Goal: Task Accomplishment & Management: Complete application form

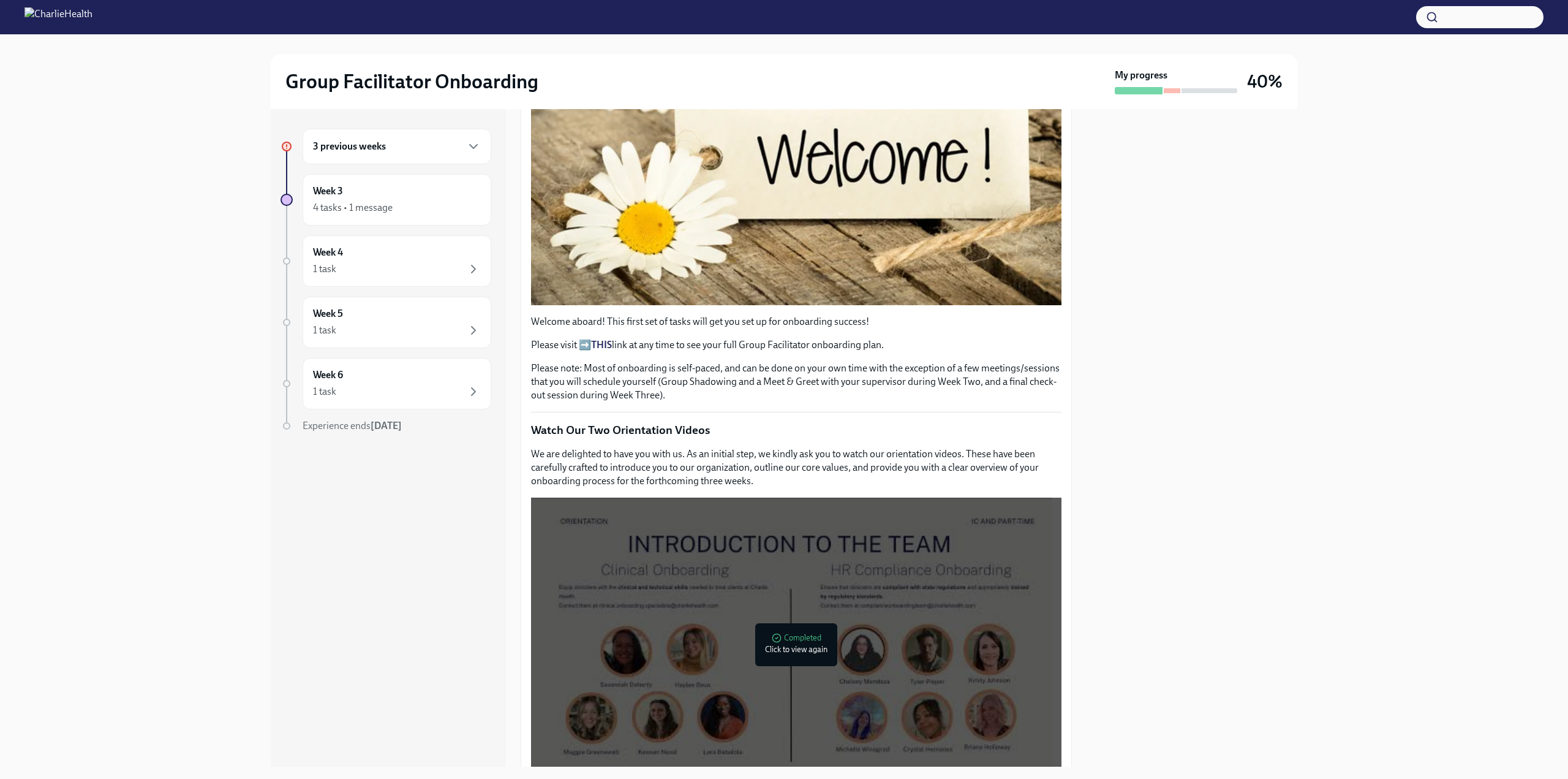
scroll to position [223, 0]
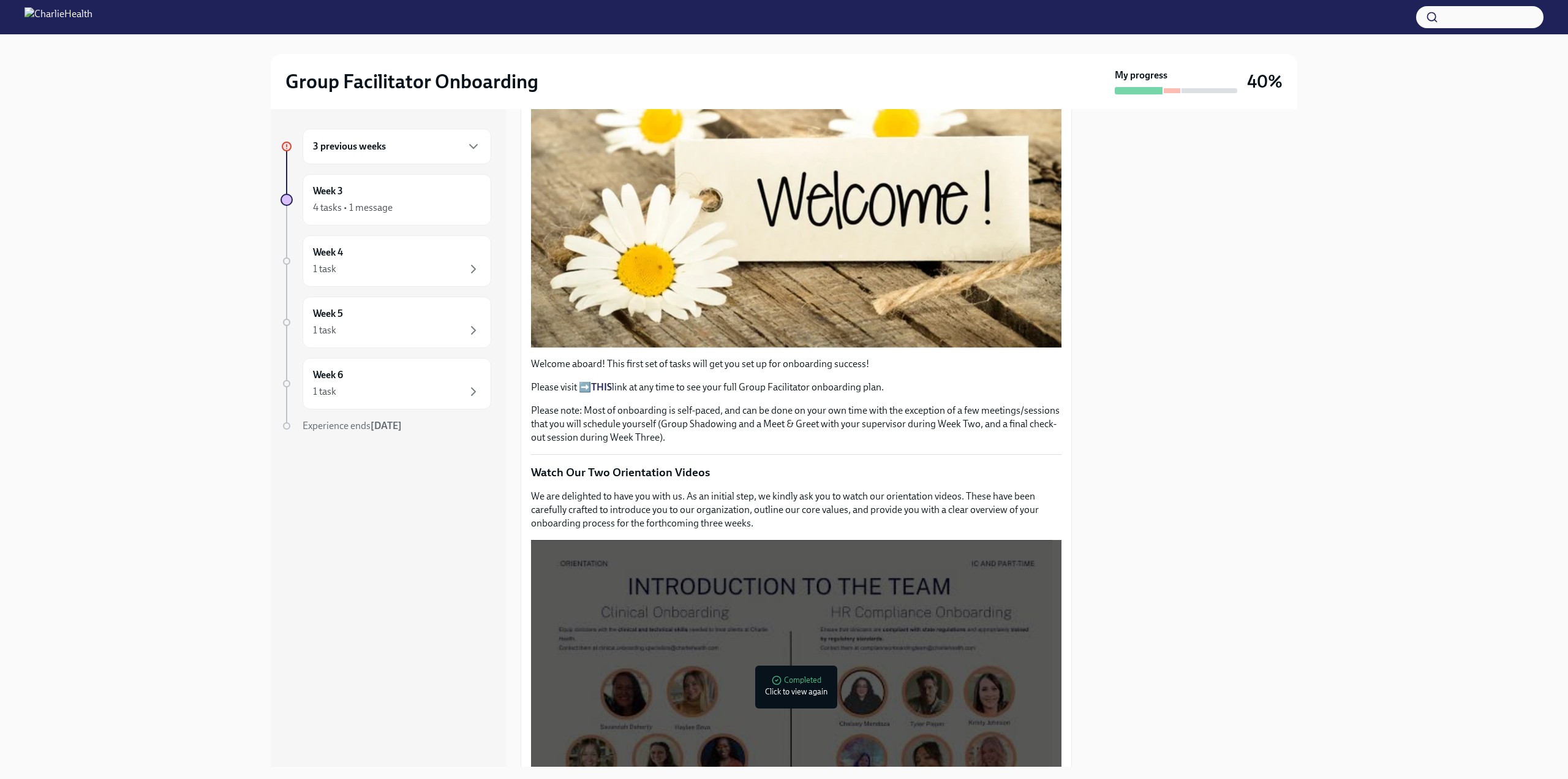
click at [611, 381] on strong "THIS" at bounding box center [602, 387] width 21 height 12
click at [418, 133] on div "3 previous weeks" at bounding box center [397, 146] width 189 height 36
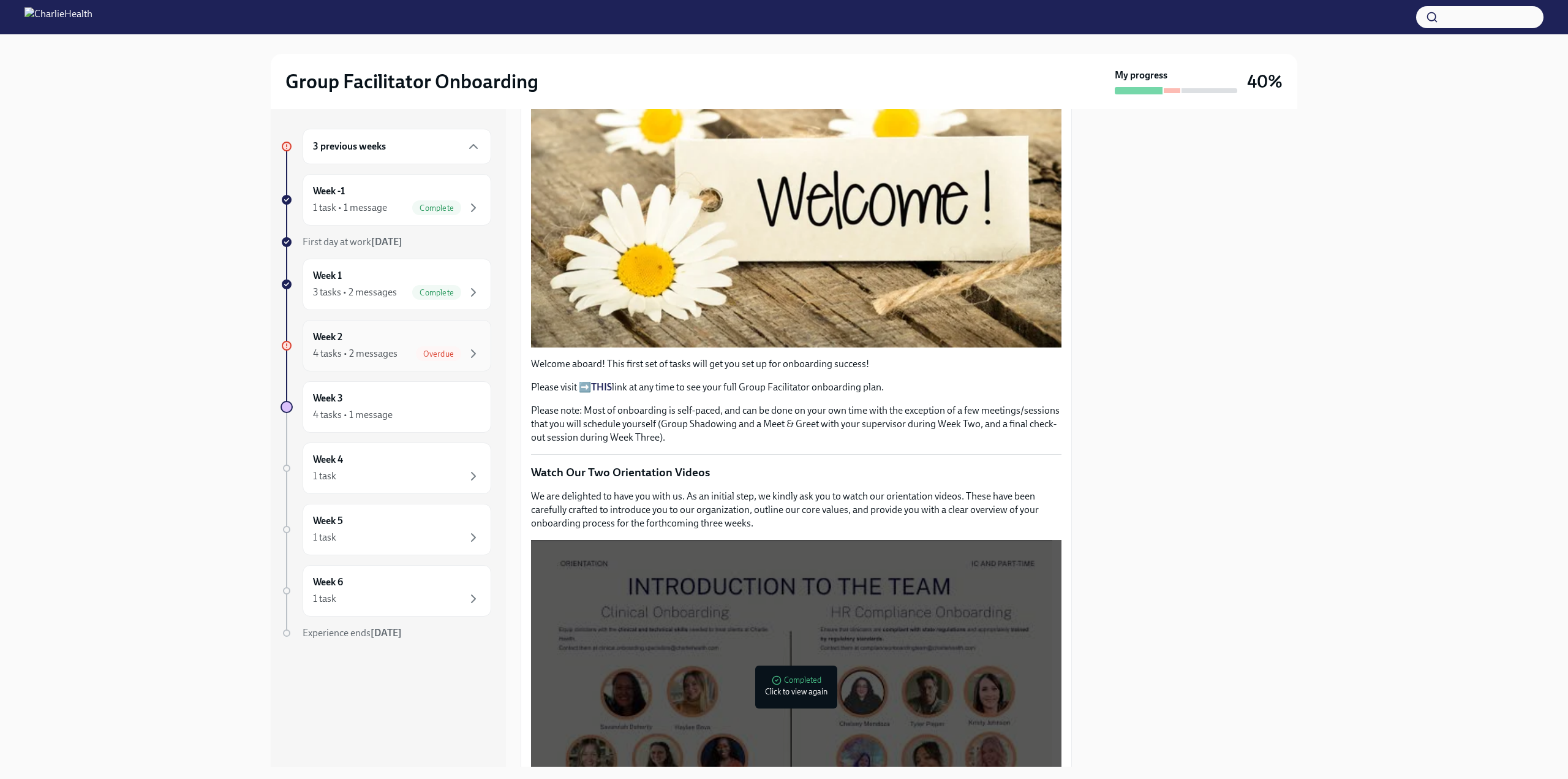
click at [390, 348] on div "4 tasks • 2 messages" at bounding box center [355, 354] width 84 height 14
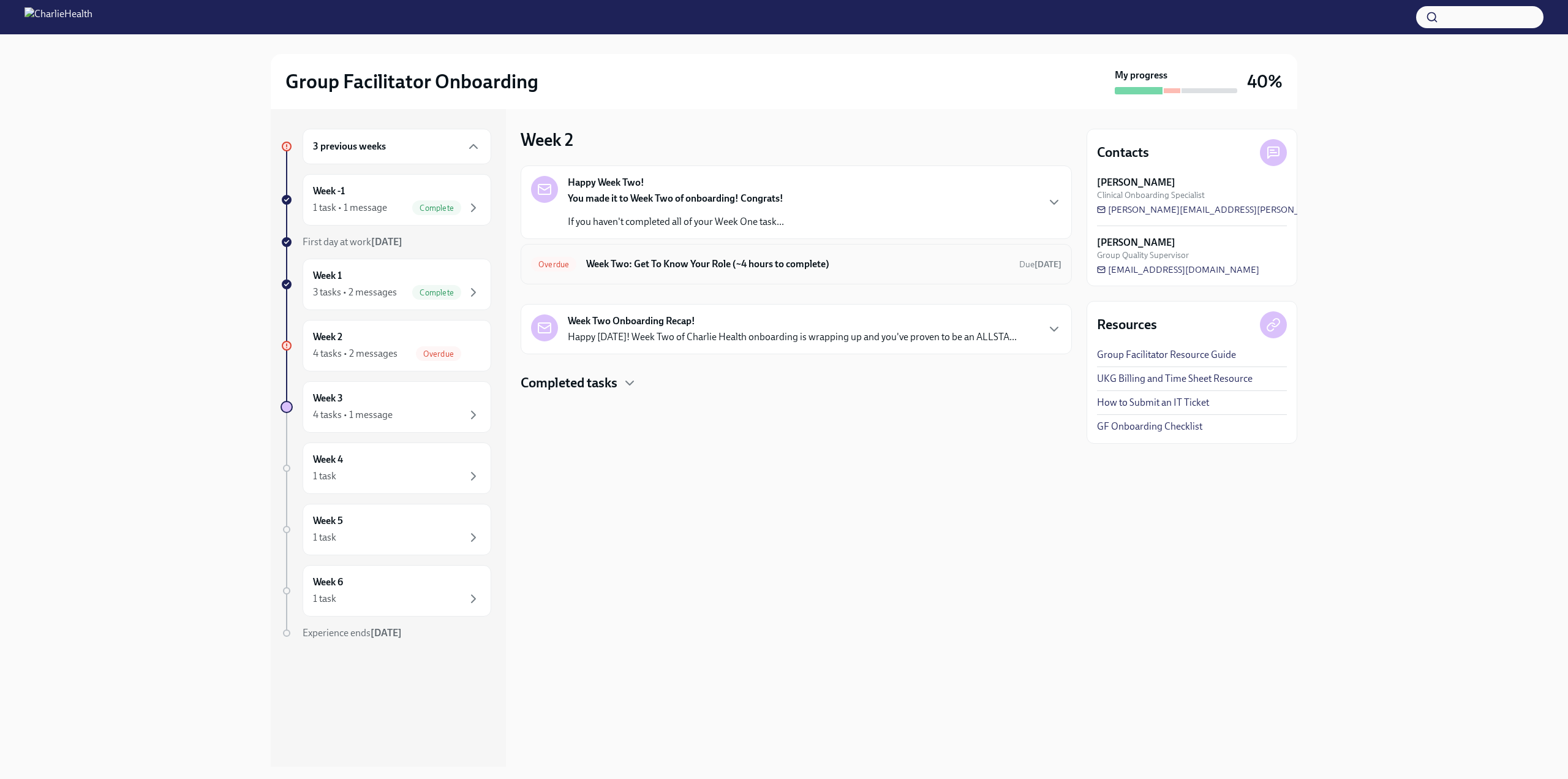
click at [769, 260] on h6 "Week Two: Get To Know Your Role (~4 hours to complete)" at bounding box center [797, 264] width 423 height 14
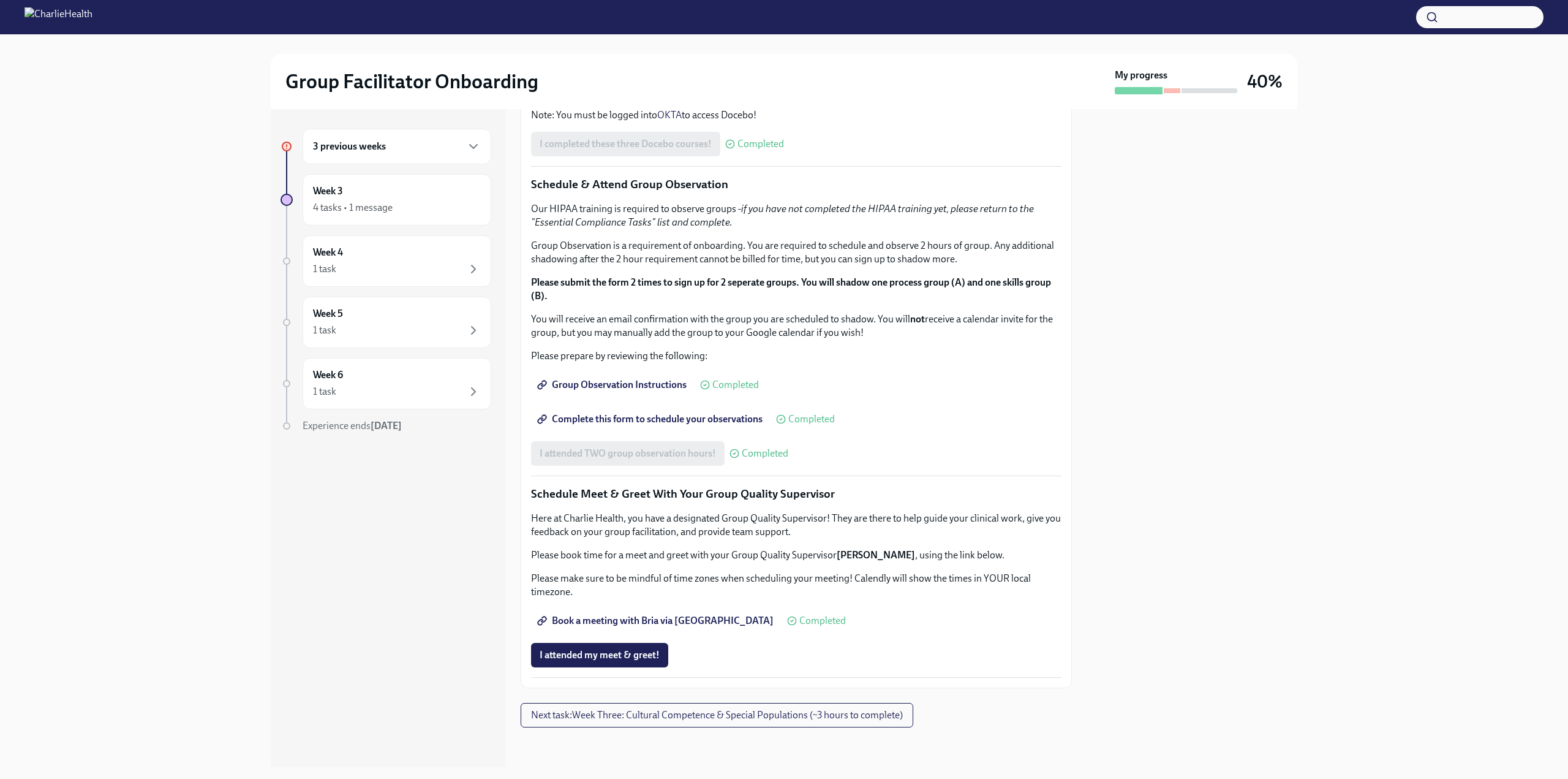
scroll to position [889, 0]
click at [565, 643] on button "I attended my meet & greet!" at bounding box center [600, 655] width 137 height 25
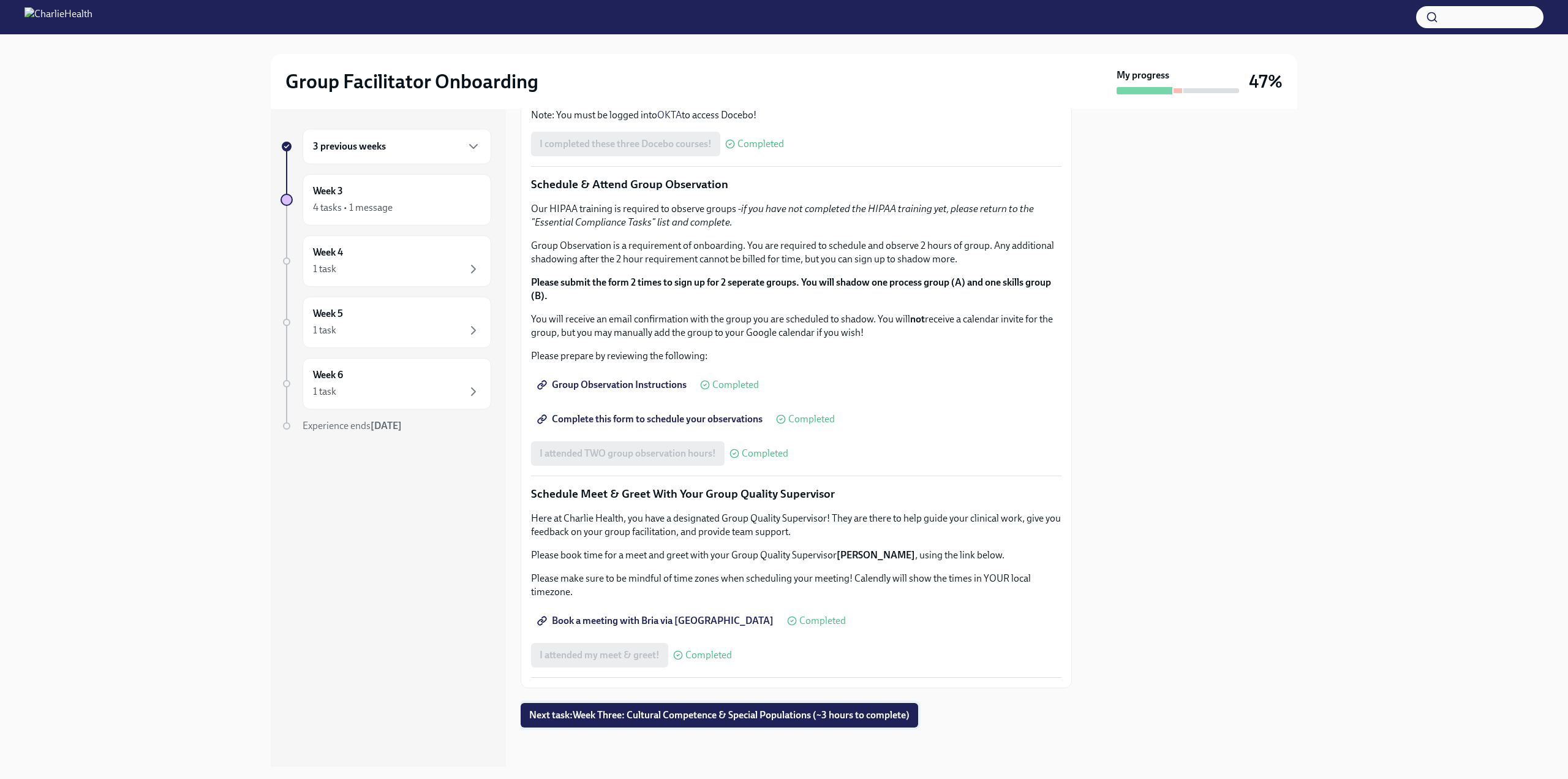
click at [714, 706] on button "Next task : Week Three: Cultural Competence & Special Populations (~3 hours to …" at bounding box center [719, 715] width 398 height 25
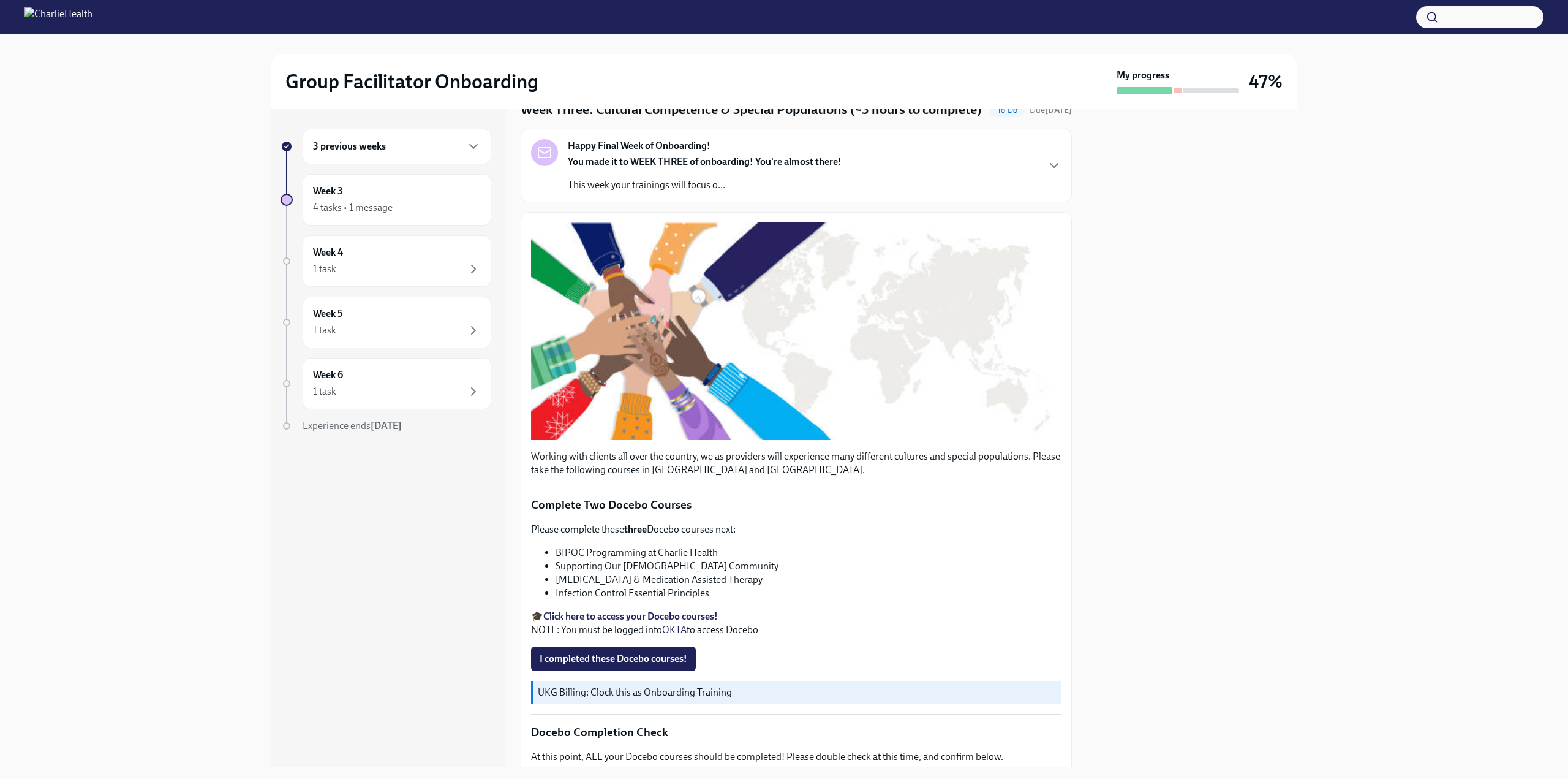
scroll to position [63, 0]
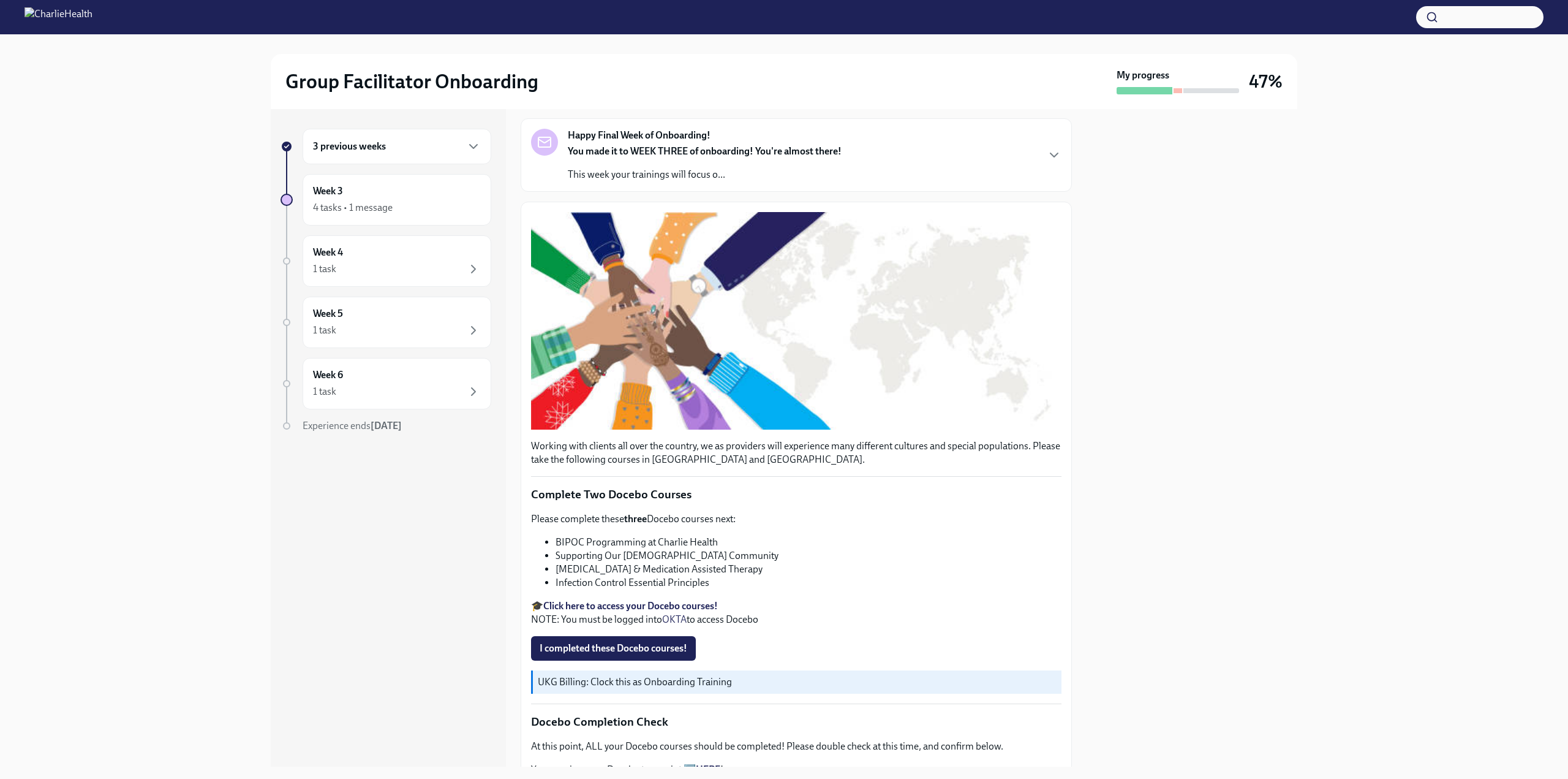
click at [411, 147] on div "3 previous weeks" at bounding box center [397, 146] width 168 height 14
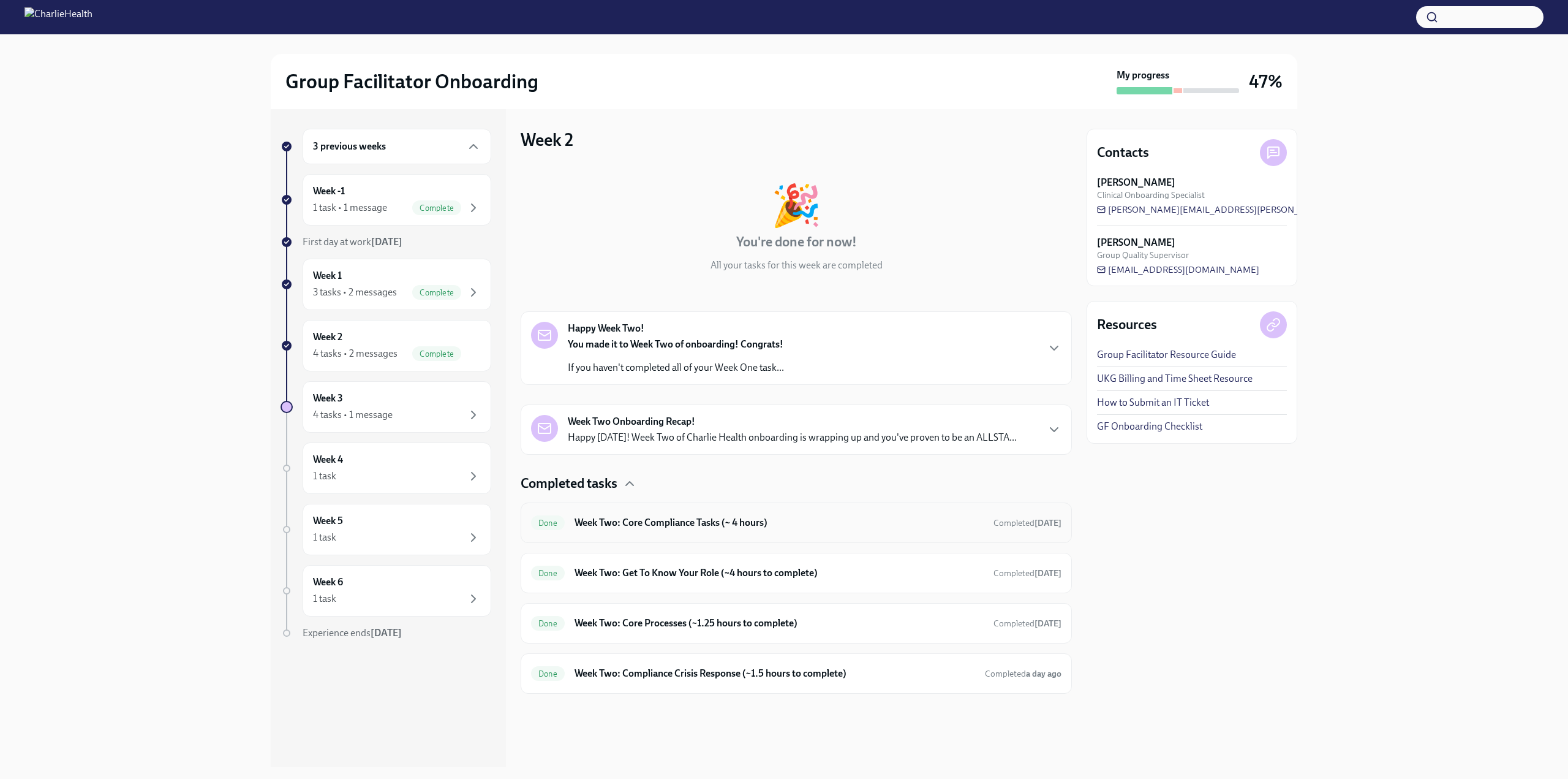
click at [611, 523] on h6 "Week Two: Core Compliance Tasks (~ 4 hours)" at bounding box center [780, 523] width 409 height 14
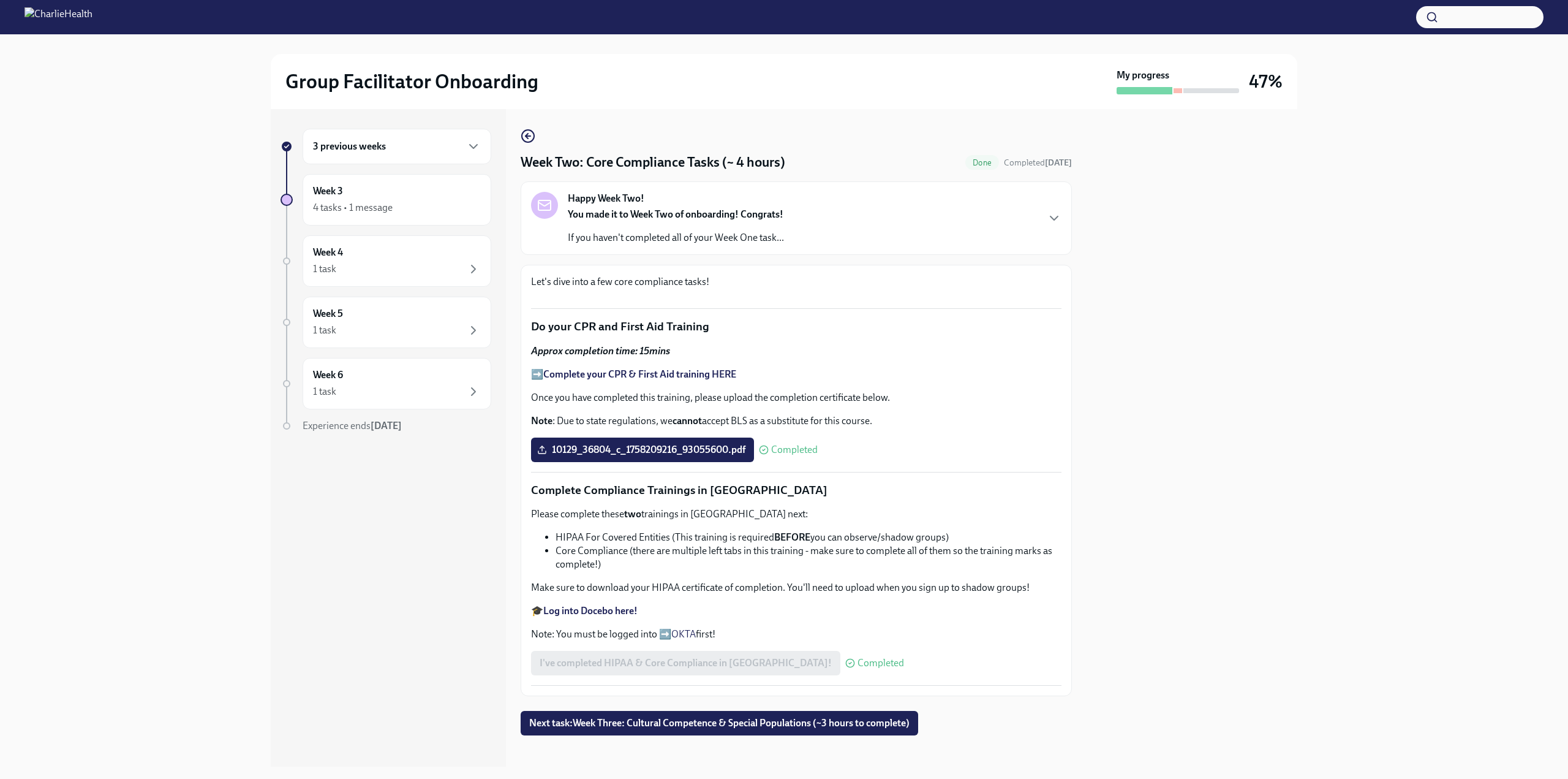
scroll to position [530, 0]
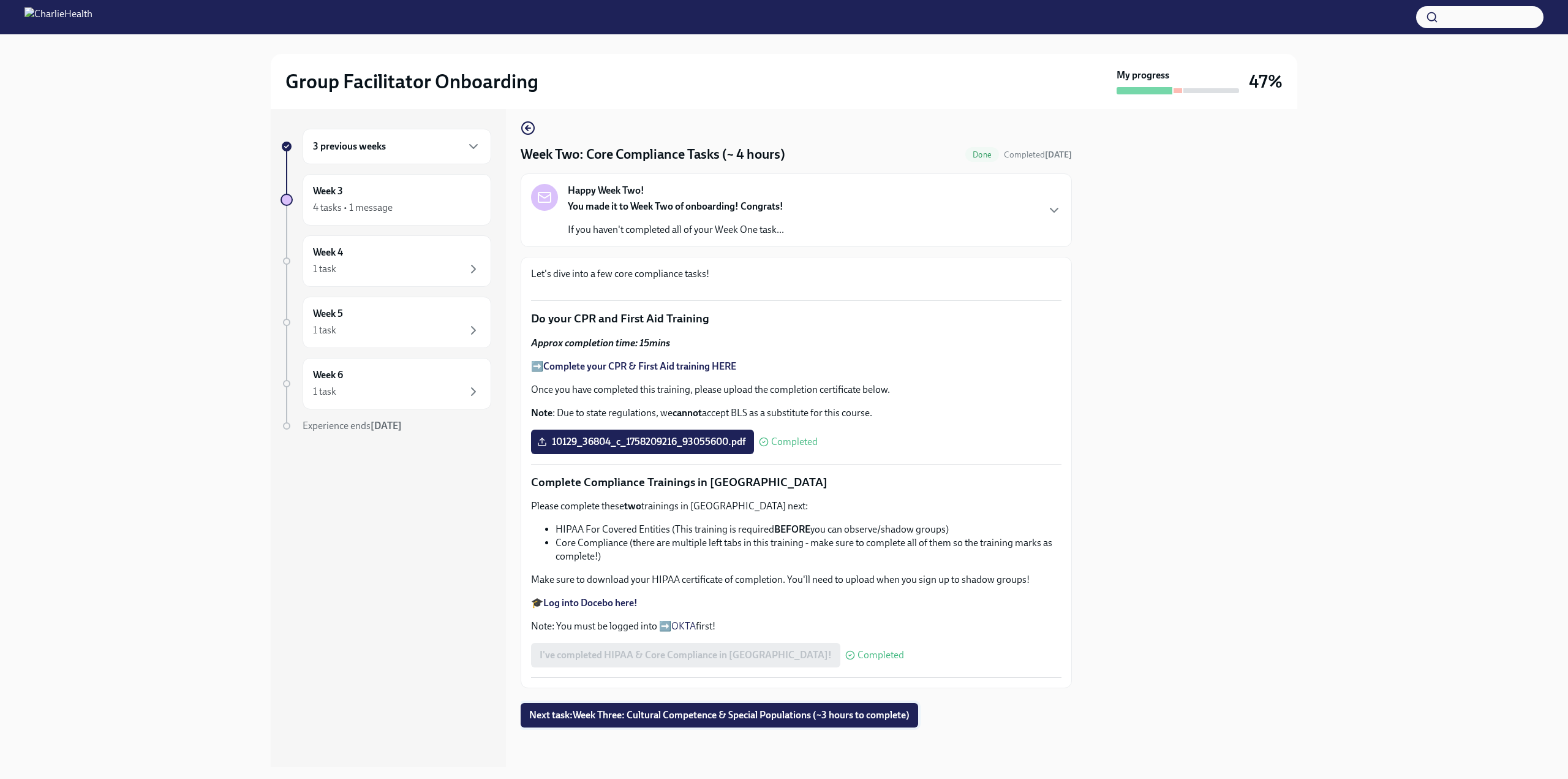
click at [702, 712] on span "Next task : Week Three: Cultural Competence & Special Populations (~3 hours to …" at bounding box center [720, 715] width 380 height 12
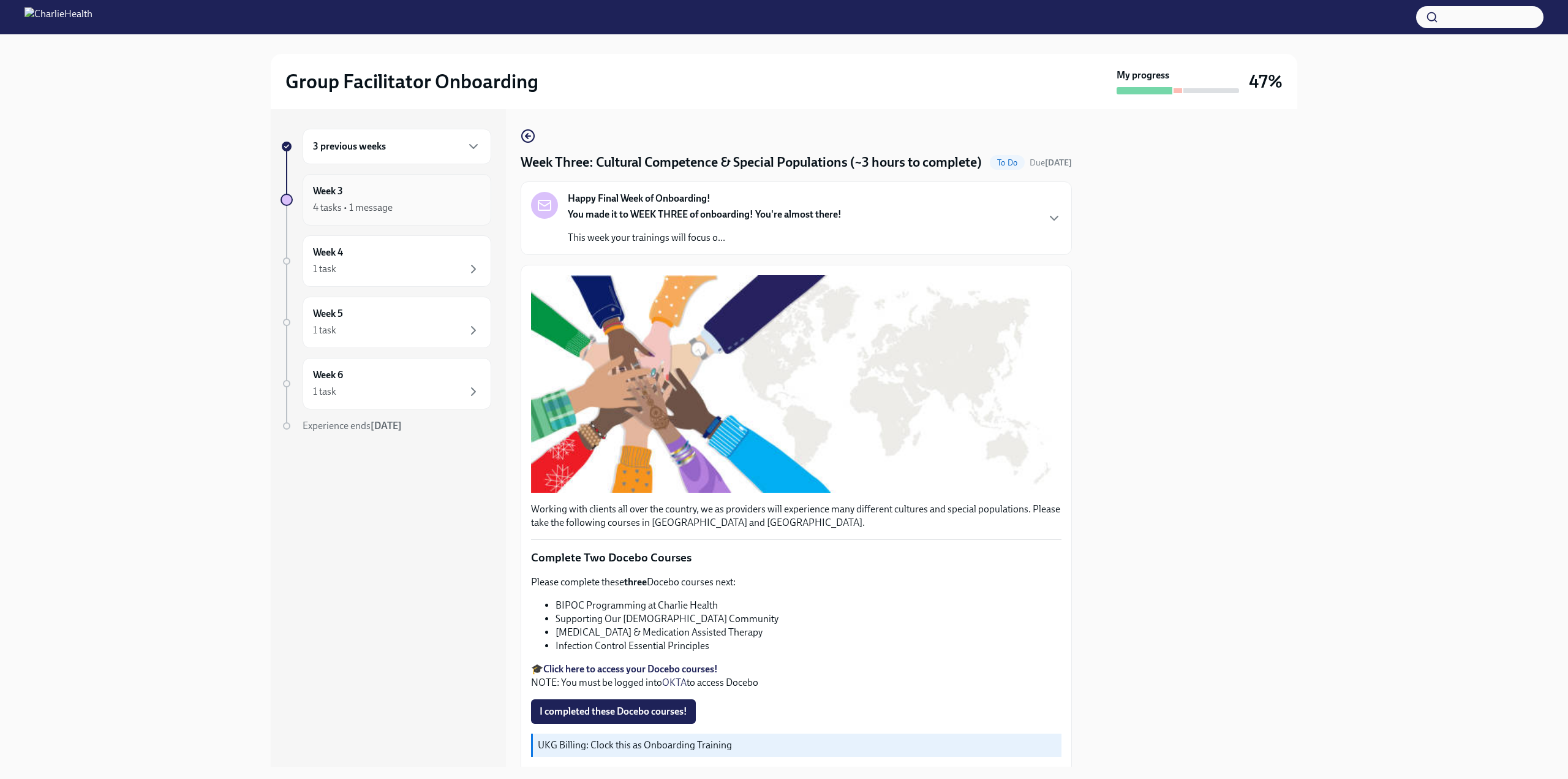
click at [377, 207] on div "4 tasks • 1 message" at bounding box center [353, 208] width 80 height 14
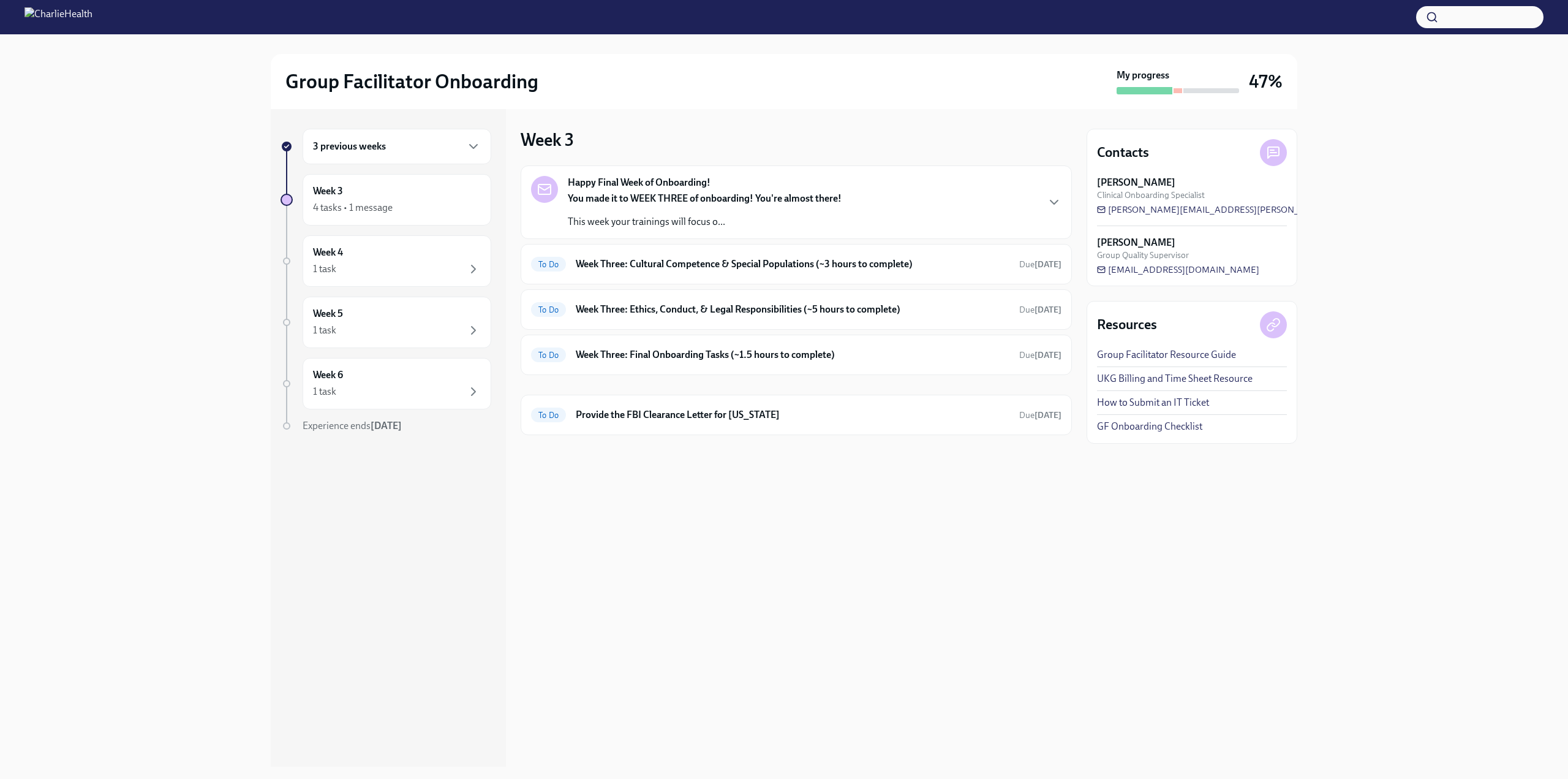
click at [394, 159] on div "3 previous weeks" at bounding box center [397, 146] width 189 height 36
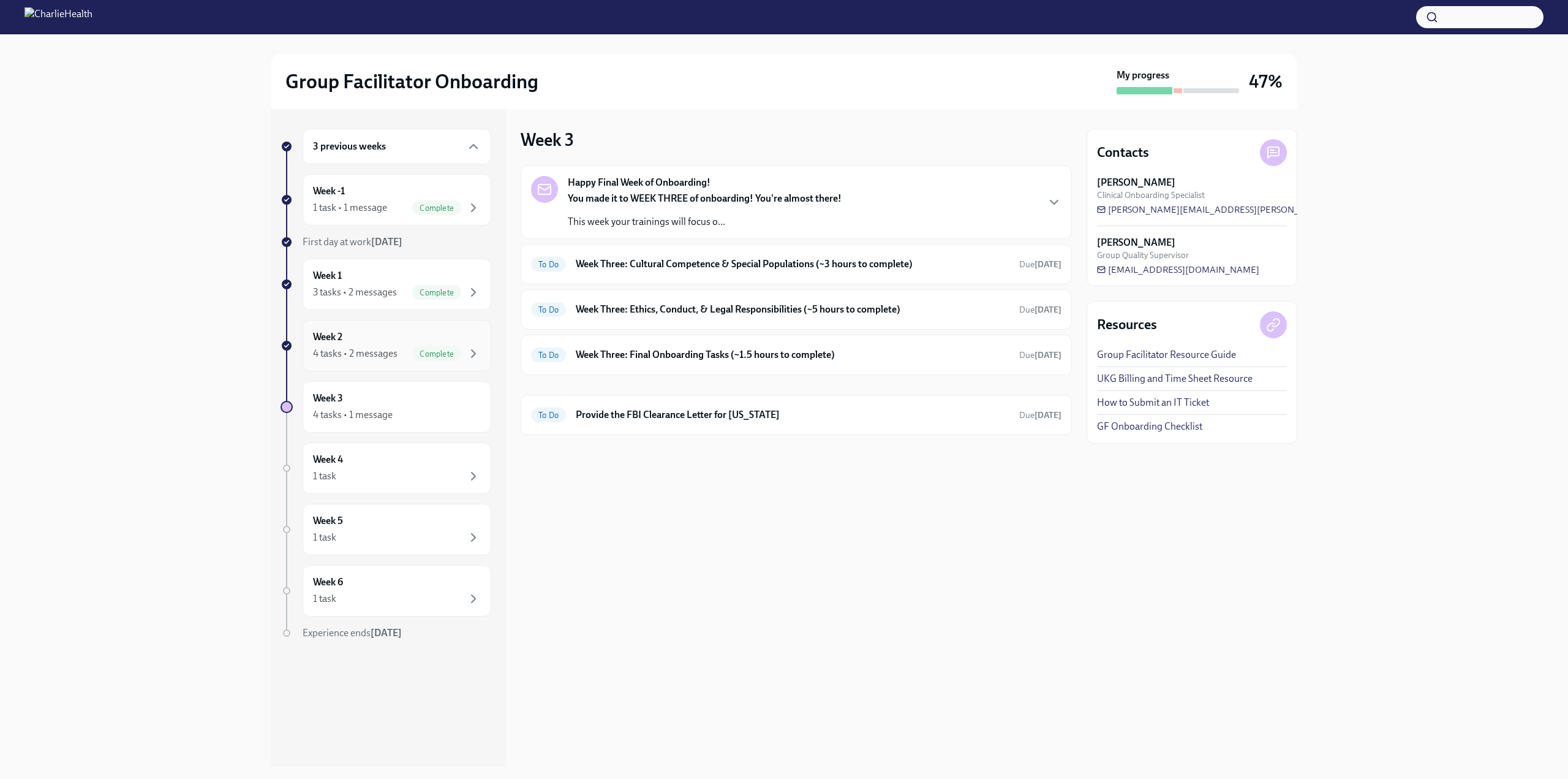
click at [387, 363] on div "Week 2 4 tasks • 2 messages Complete" at bounding box center [397, 346] width 189 height 52
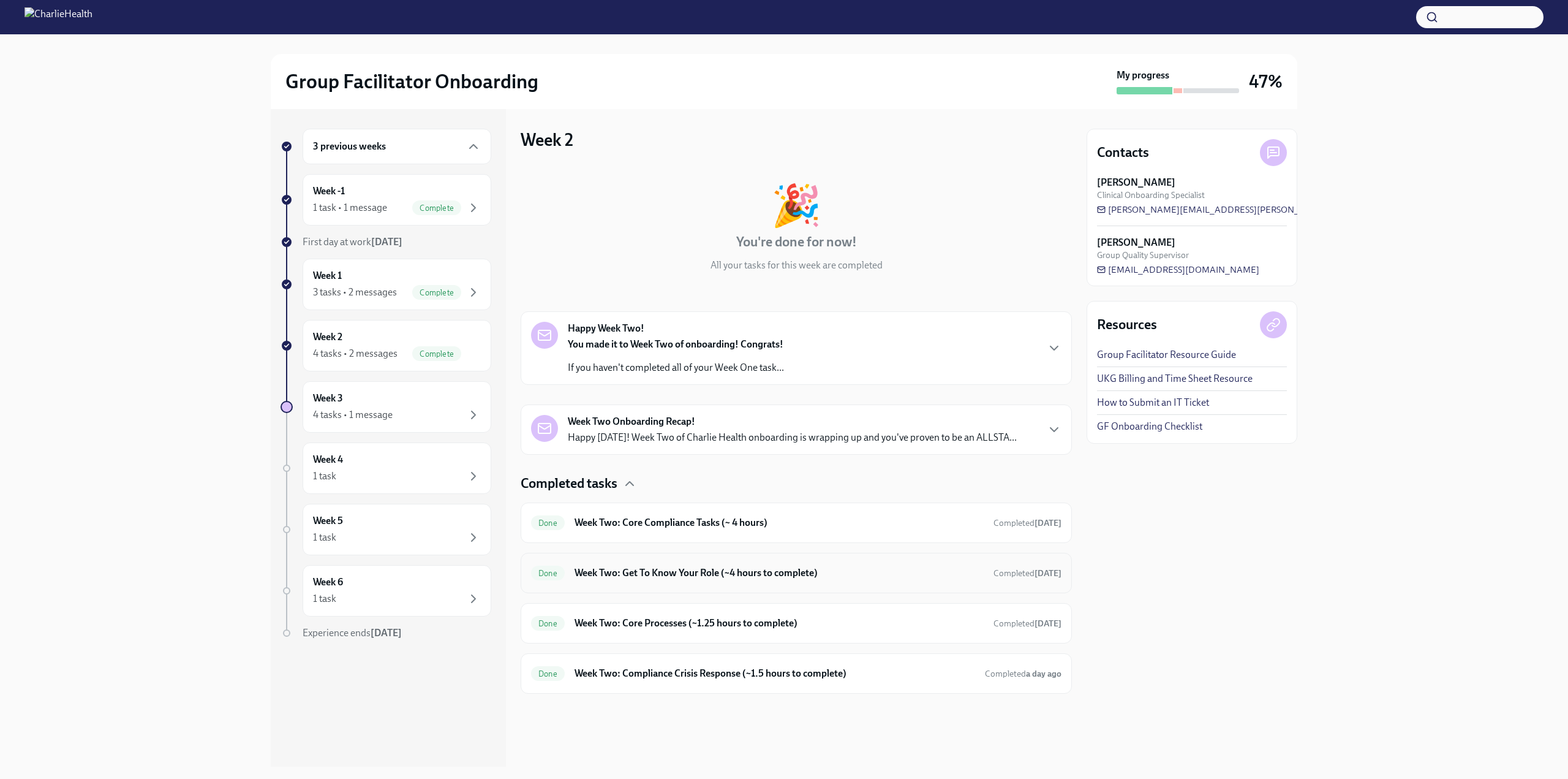
click at [742, 580] on div "Done Week Two: Get To Know Your Role (~4 hours to complete) Completed today" at bounding box center [796, 573] width 530 height 20
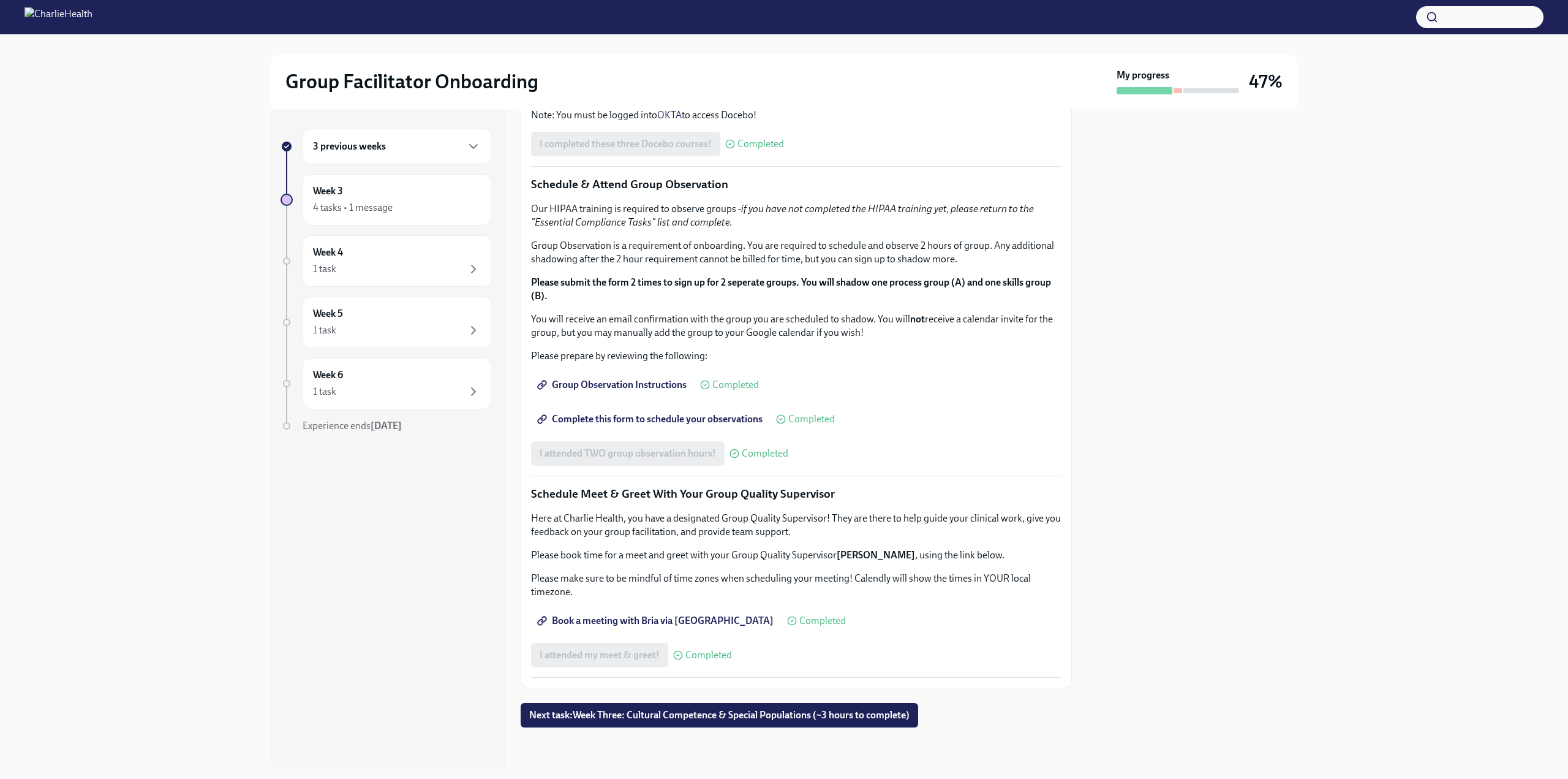
scroll to position [622, 0]
click at [363, 205] on div "4 tasks • 1 message" at bounding box center [353, 208] width 80 height 14
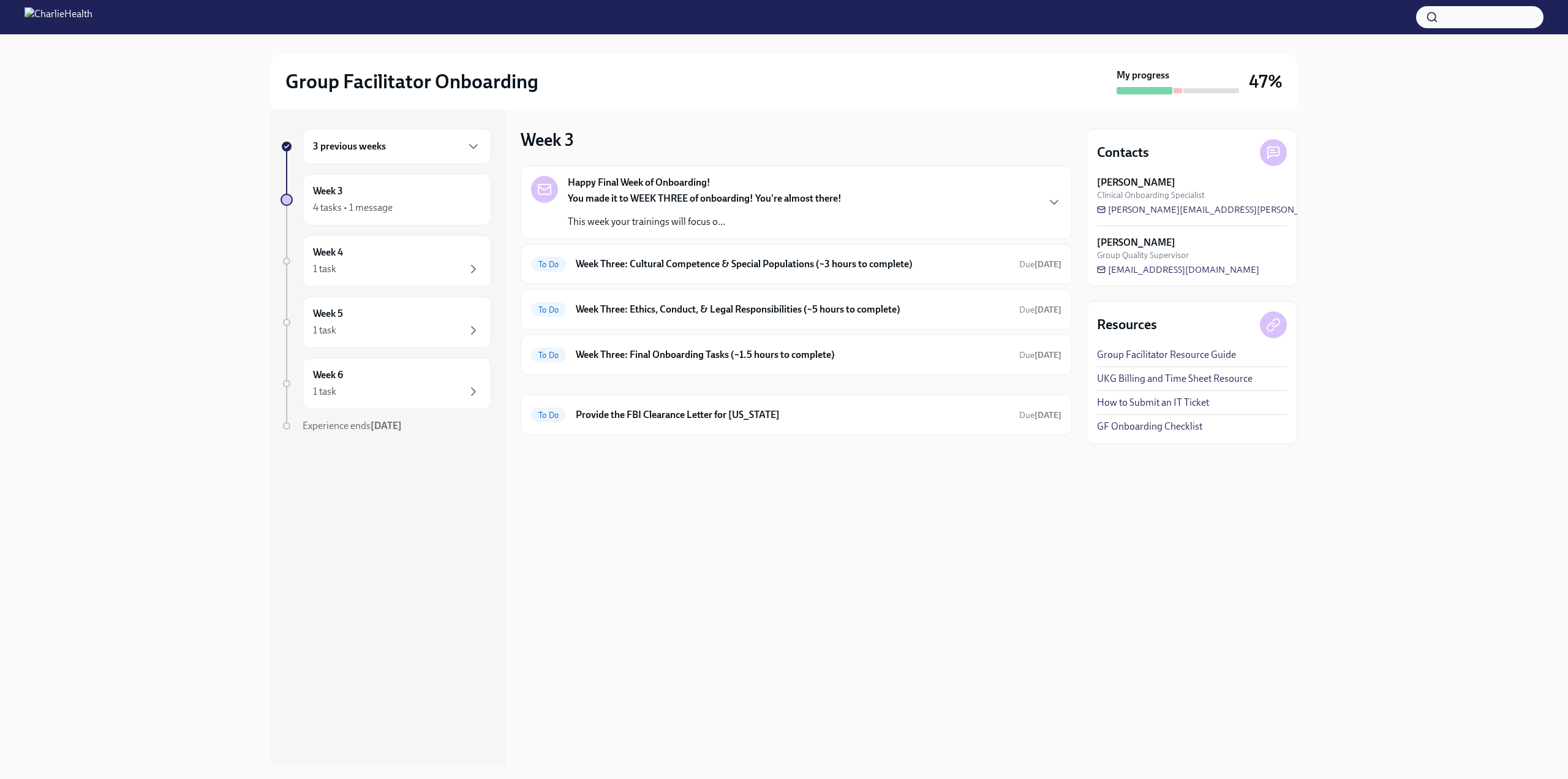
click at [711, 184] on strong "Happy Final Week of Onboarding!" at bounding box center [639, 183] width 143 height 14
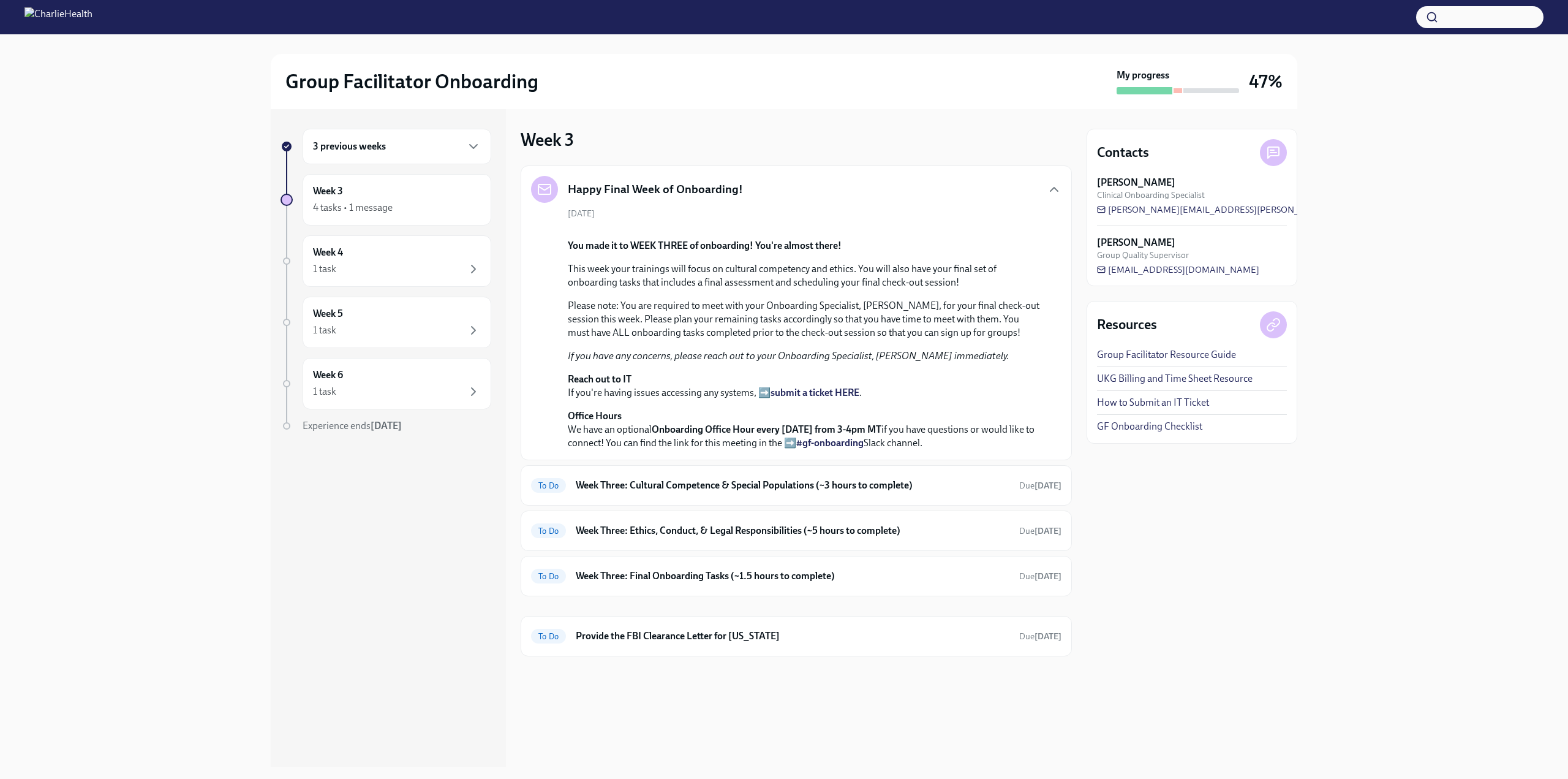
scroll to position [190, 0]
click at [878, 492] on h6 "Week Three: Cultural Competence & Special Populations (~3 hours to complete)" at bounding box center [792, 486] width 433 height 14
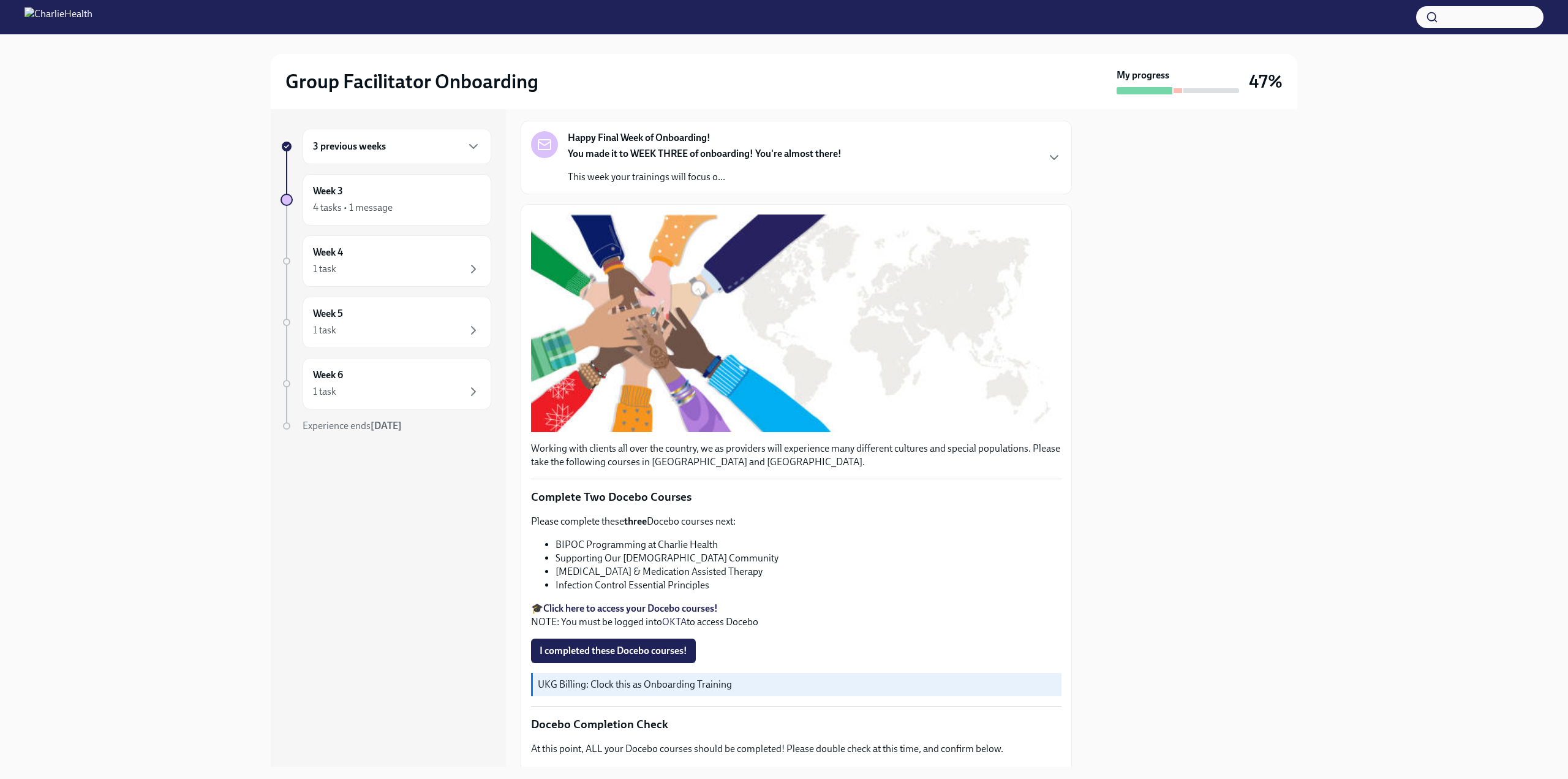
scroll to position [65, 0]
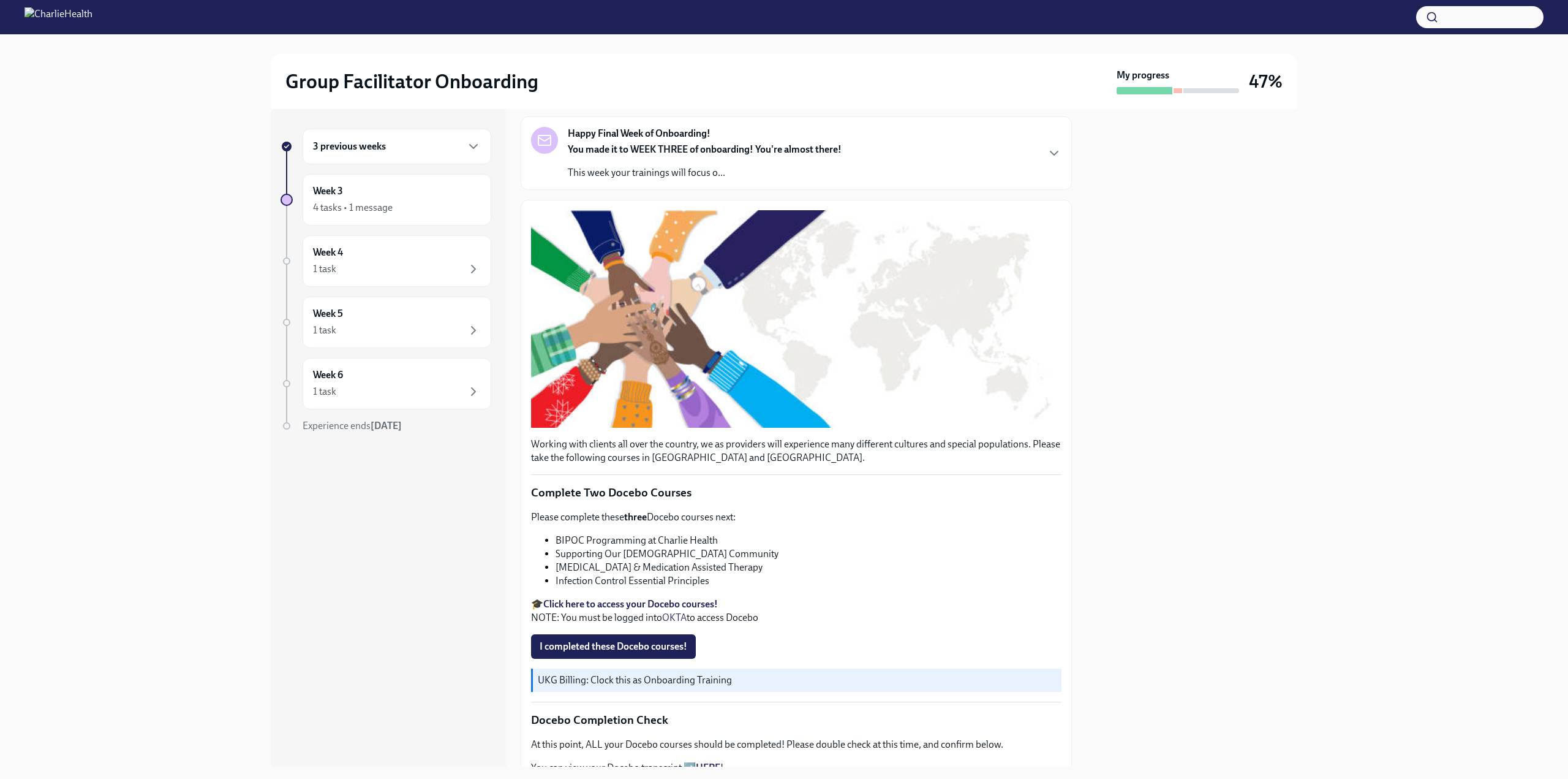
drag, startPoint x: 1062, startPoint y: 370, endPoint x: 1062, endPoint y: 430, distance: 60.0
click at [1062, 430] on div "Working with clients all over the country, we as providers will experience many…" at bounding box center [796, 759] width 552 height 1118
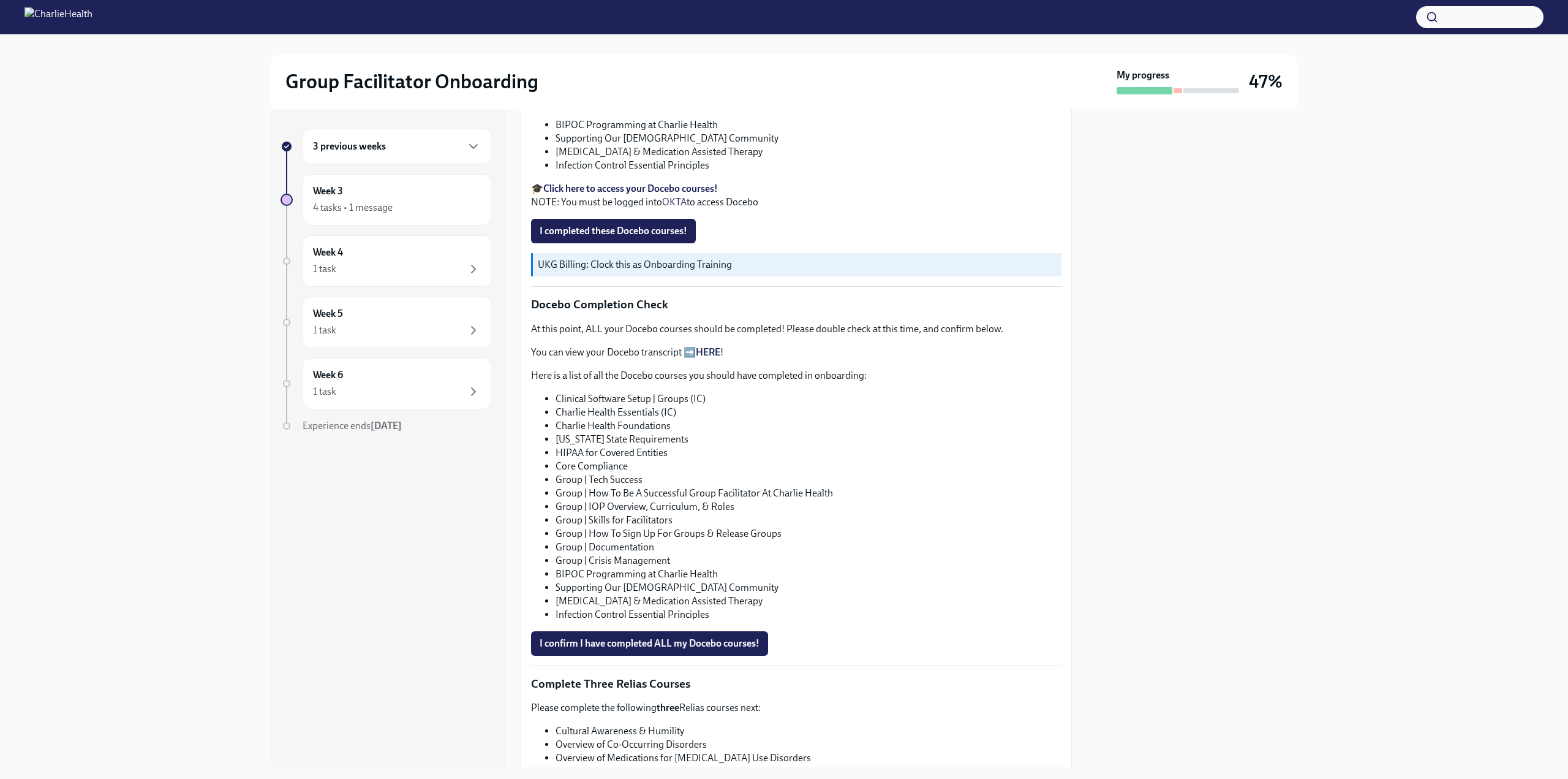
scroll to position [479, 0]
click at [341, 201] on div "4 tasks • 1 message" at bounding box center [353, 208] width 80 height 14
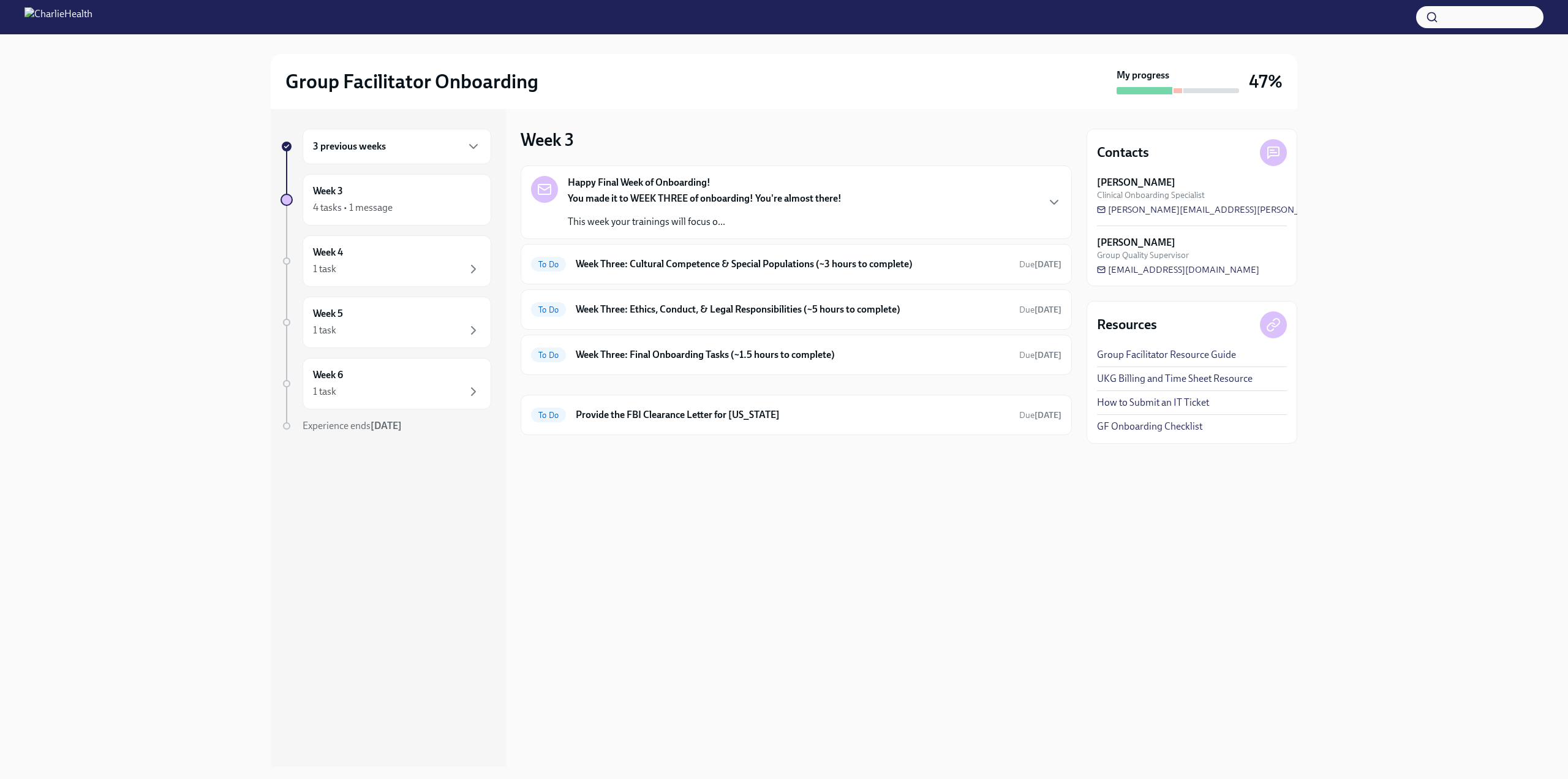
click at [736, 218] on p "This week your trainings will focus o..." at bounding box center [705, 222] width 274 height 14
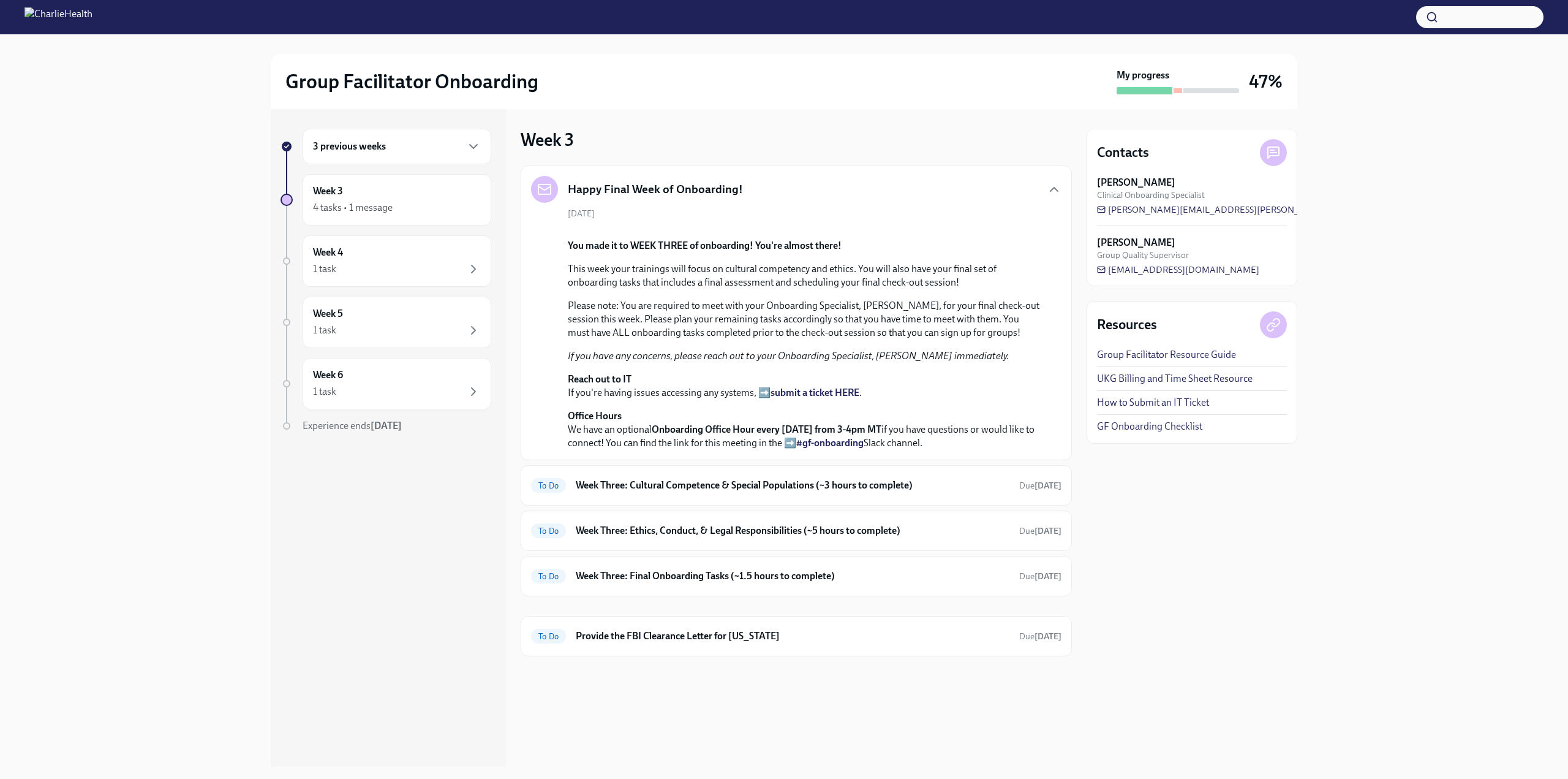
scroll to position [190, 0]
click at [935, 492] on h6 "Week Three: Cultural Competence & Special Populations (~3 hours to complete)" at bounding box center [792, 486] width 433 height 14
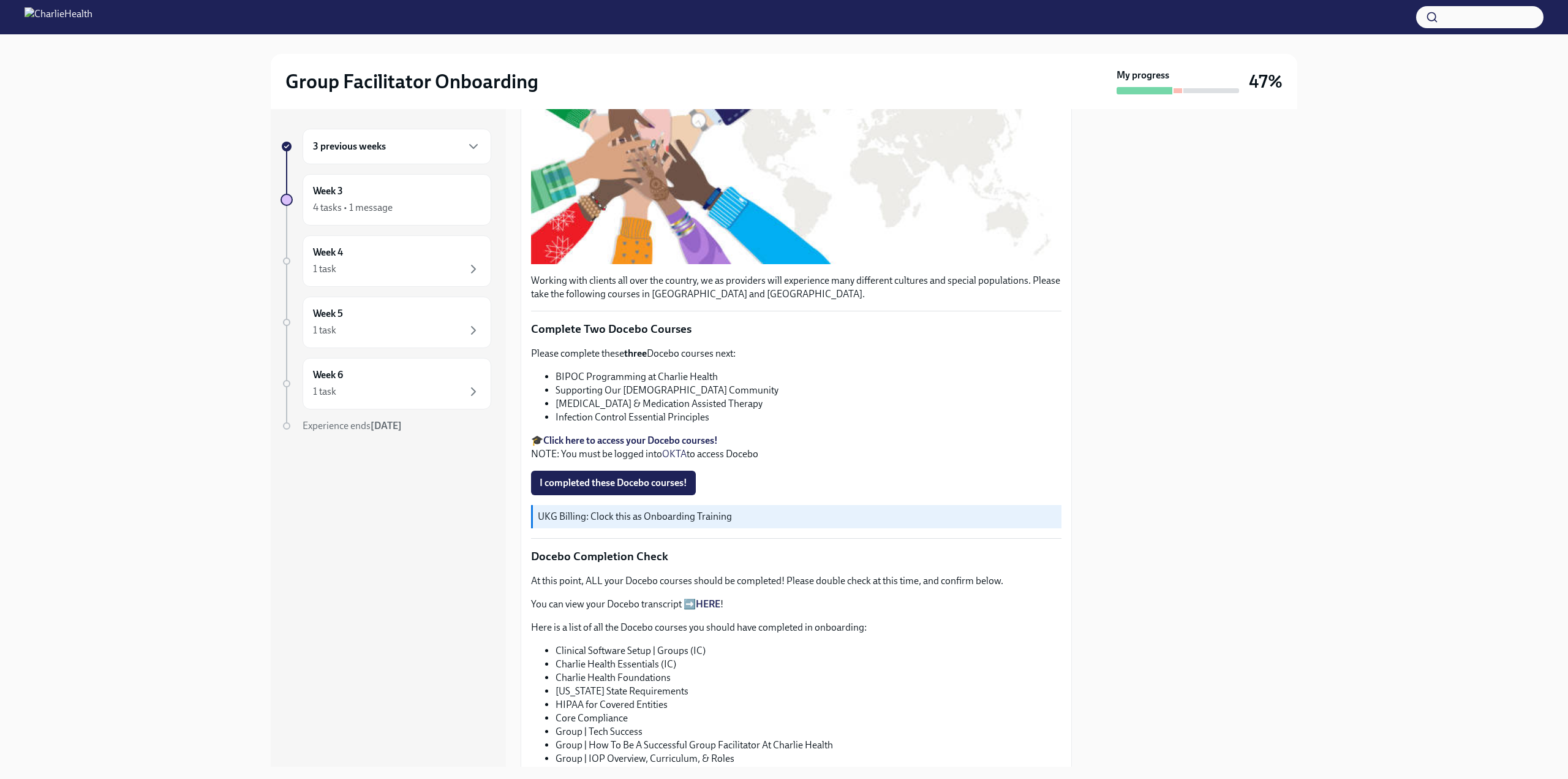
scroll to position [229, 0]
click at [626, 488] on span "I completed these Docebo courses!" at bounding box center [613, 482] width 148 height 12
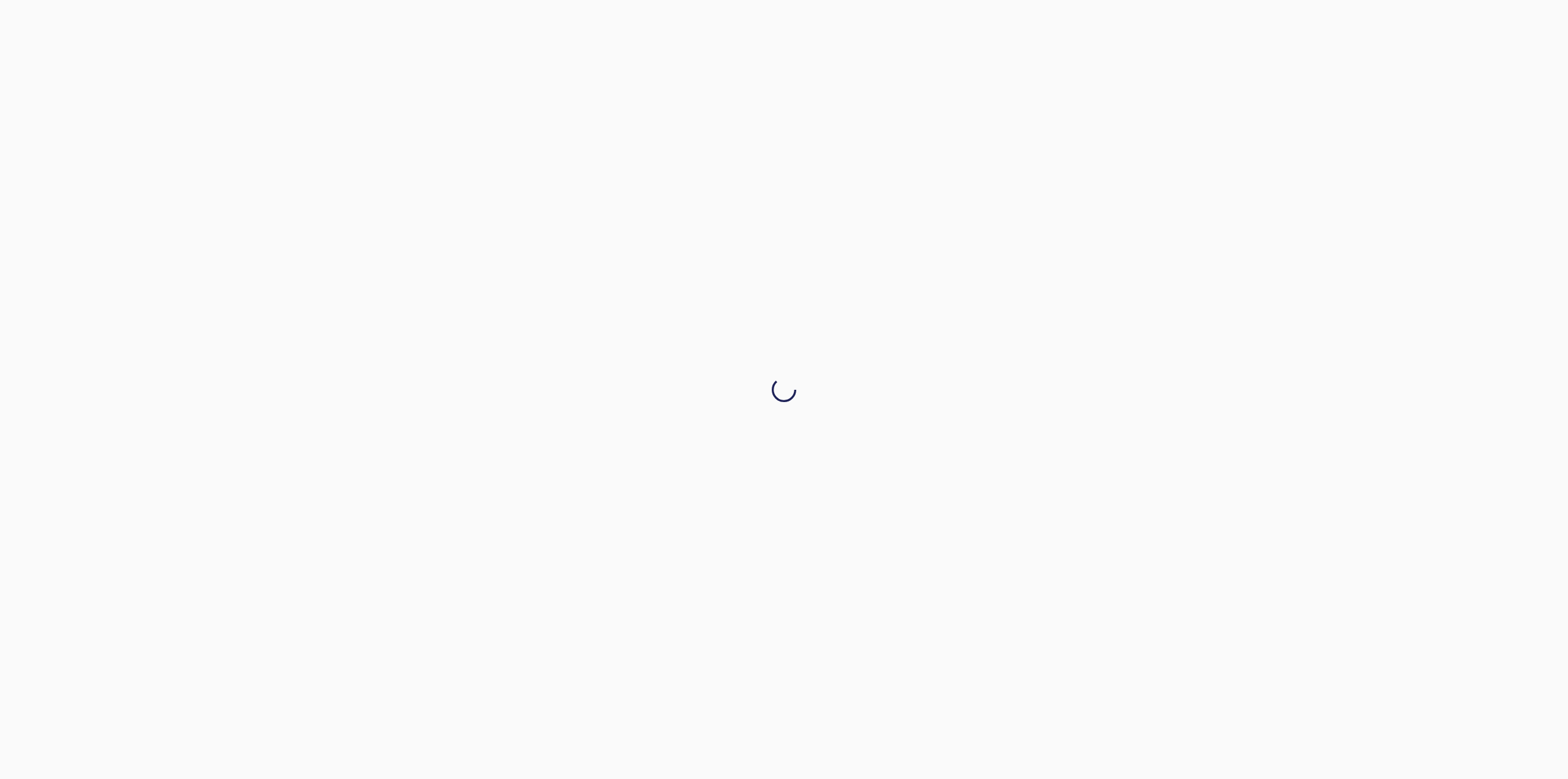
drag, startPoint x: 1067, startPoint y: 460, endPoint x: 1074, endPoint y: 374, distance: 86.3
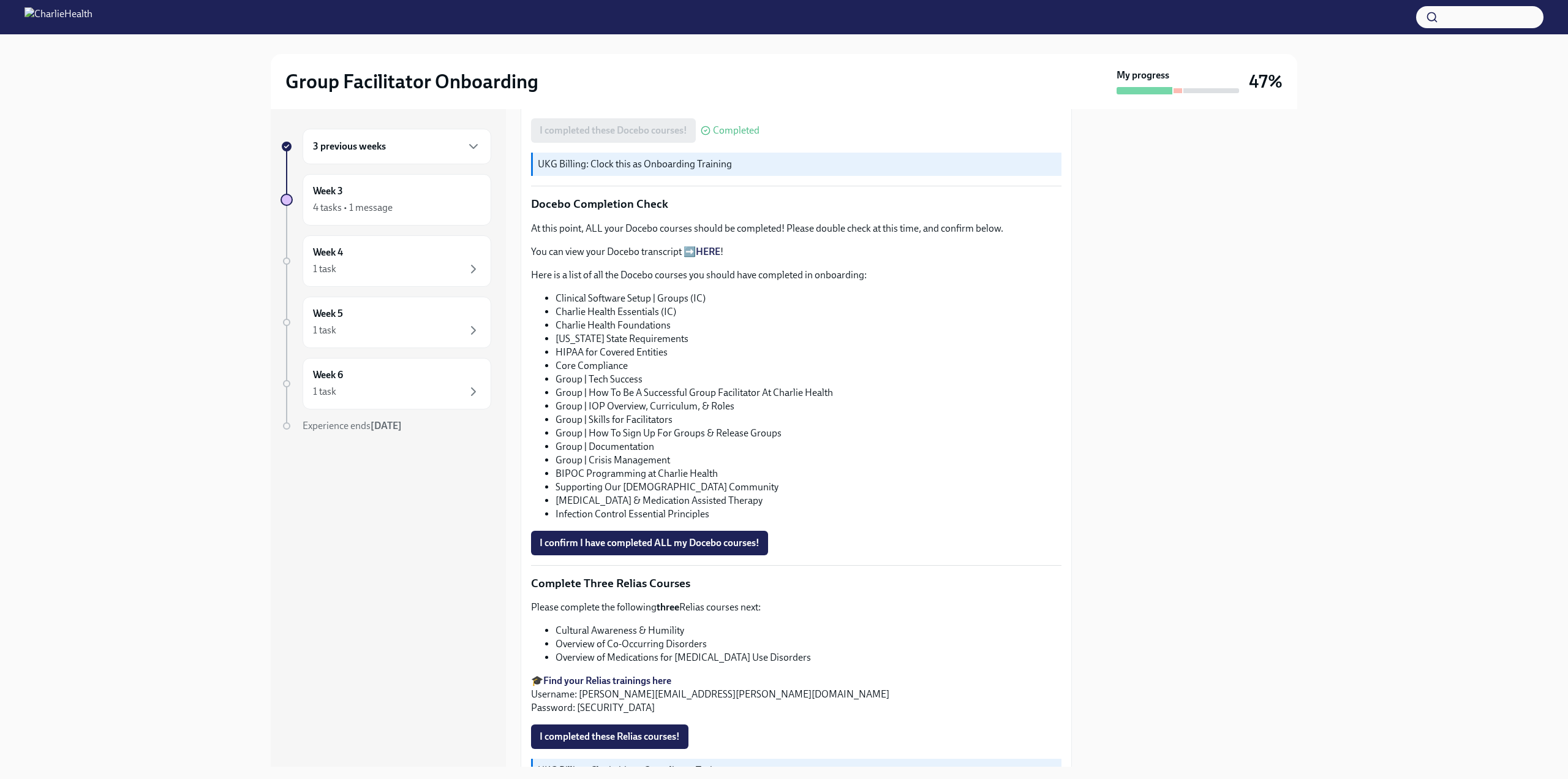
scroll to position [613, 0]
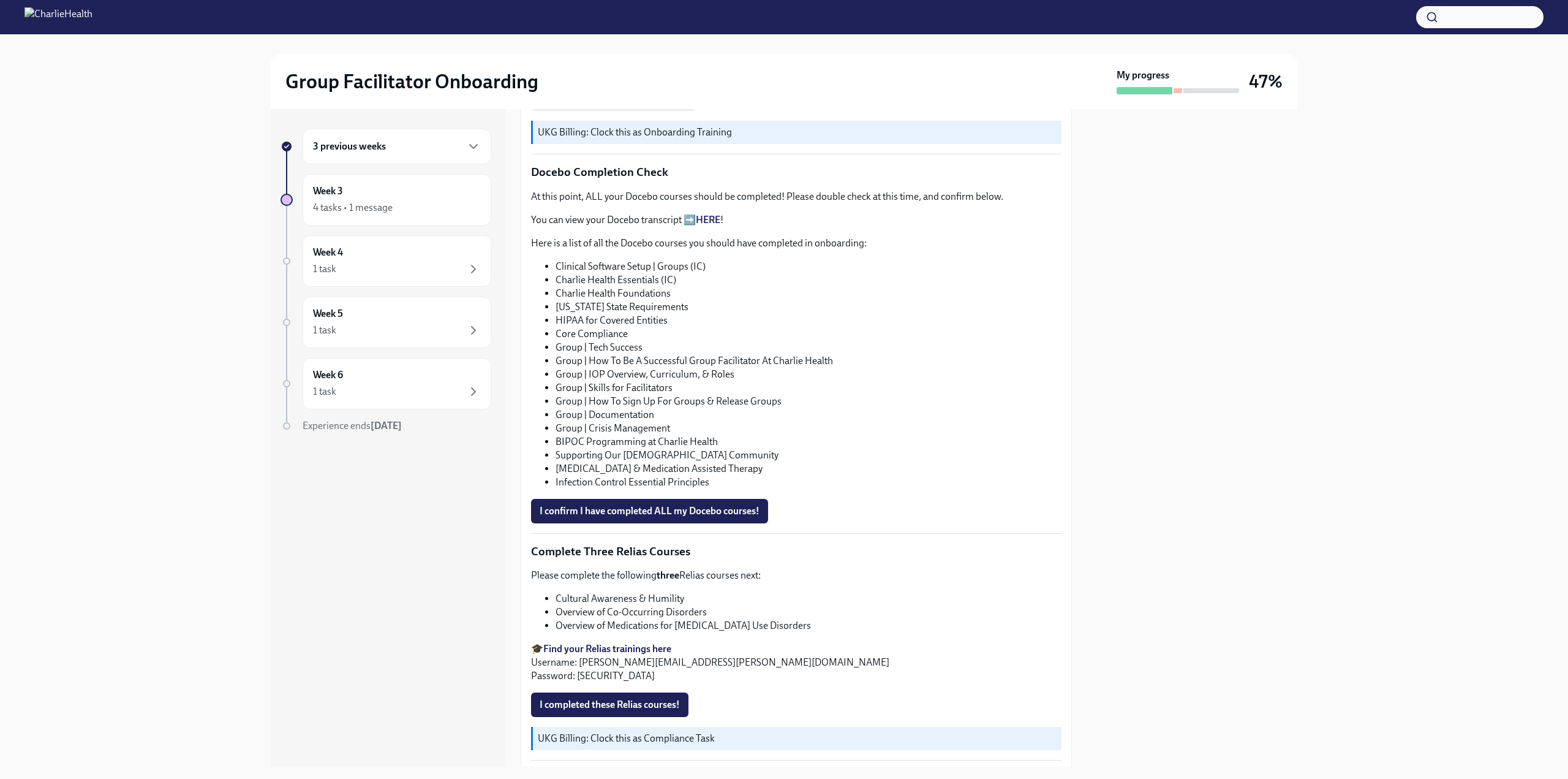
click at [691, 523] on button "I confirm I have completed ALL my Docebo courses!" at bounding box center [649, 511] width 237 height 25
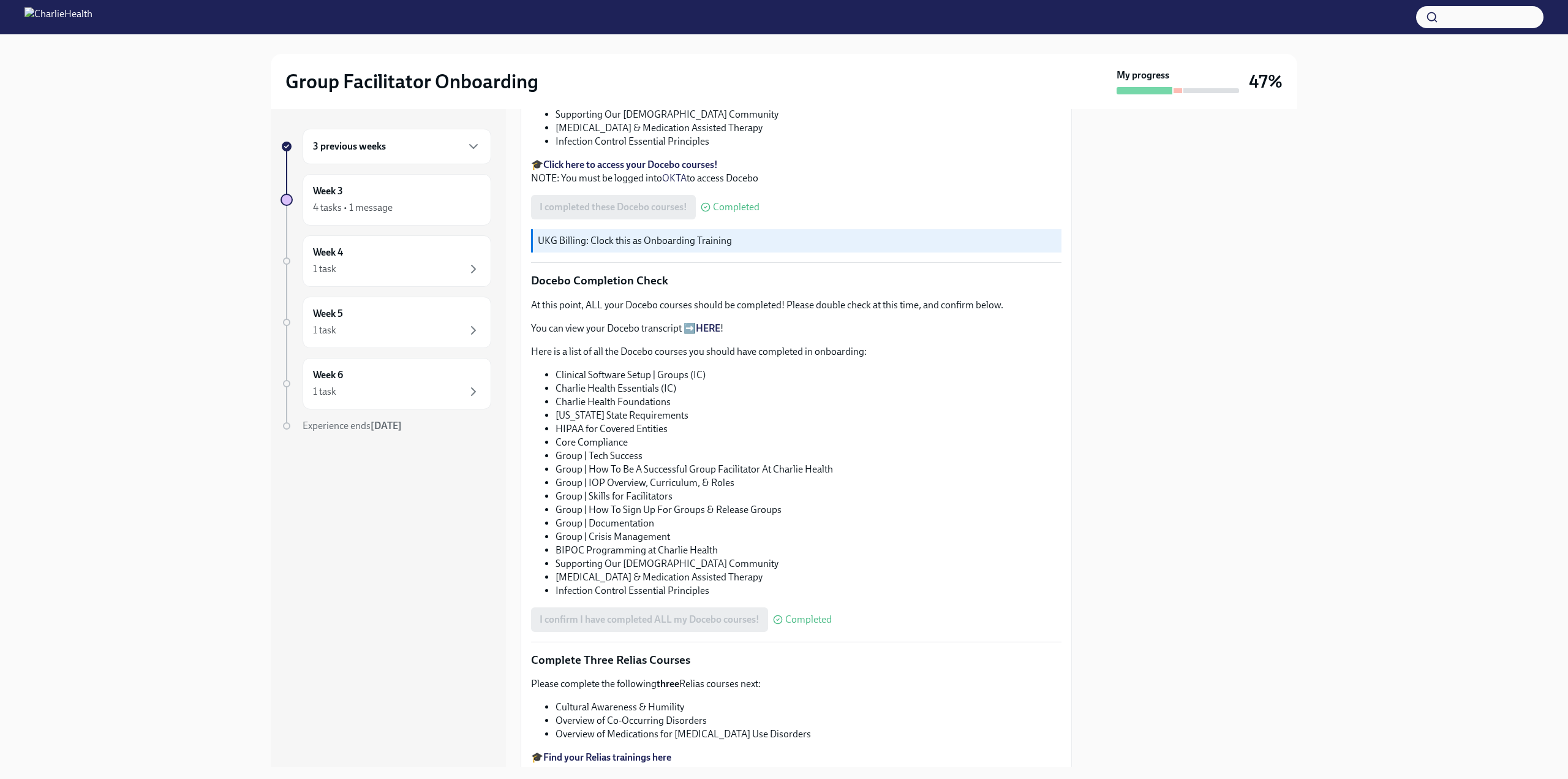
scroll to position [710, 0]
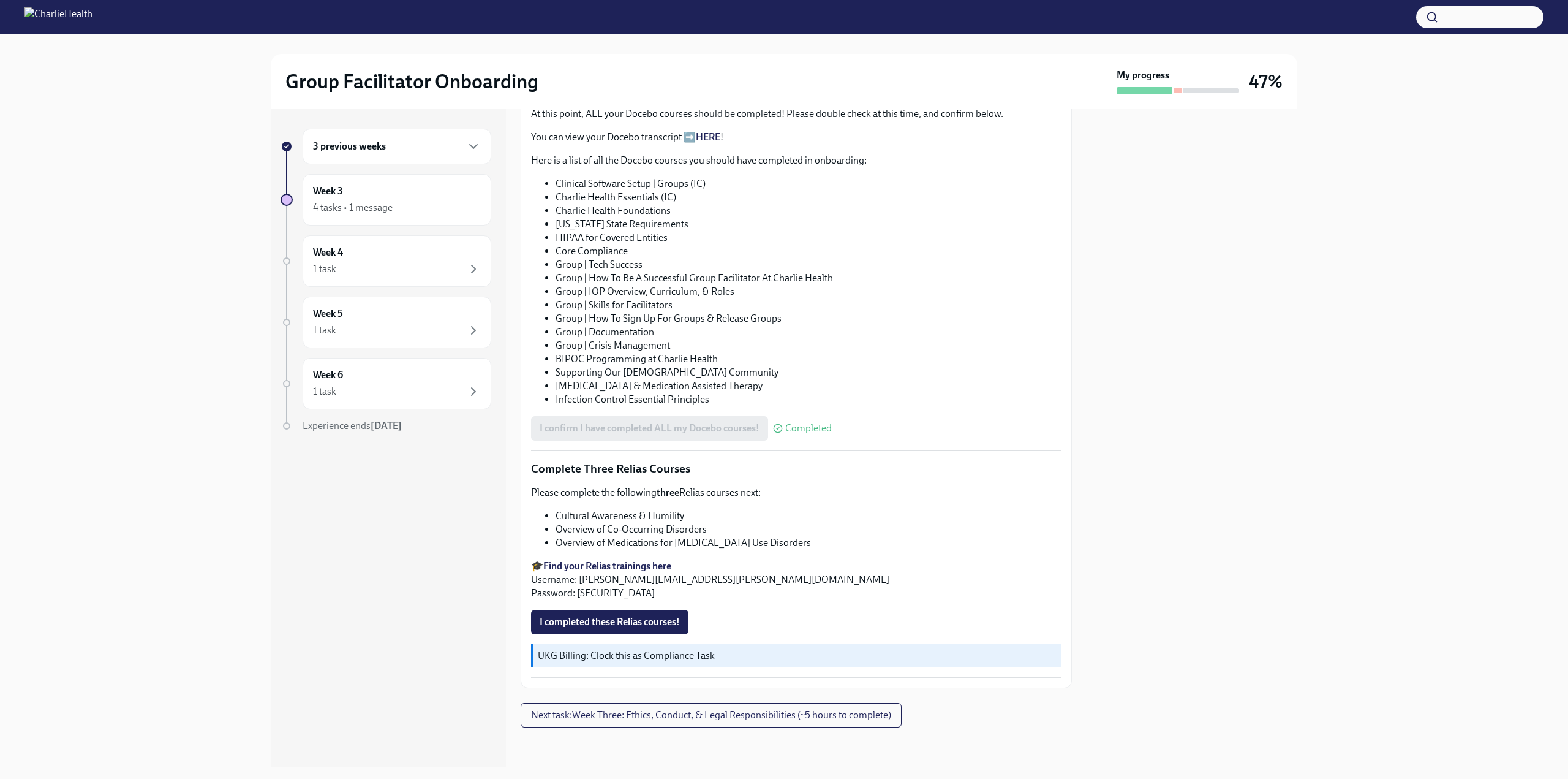
click at [445, 146] on div "3 previous weeks" at bounding box center [397, 146] width 168 height 14
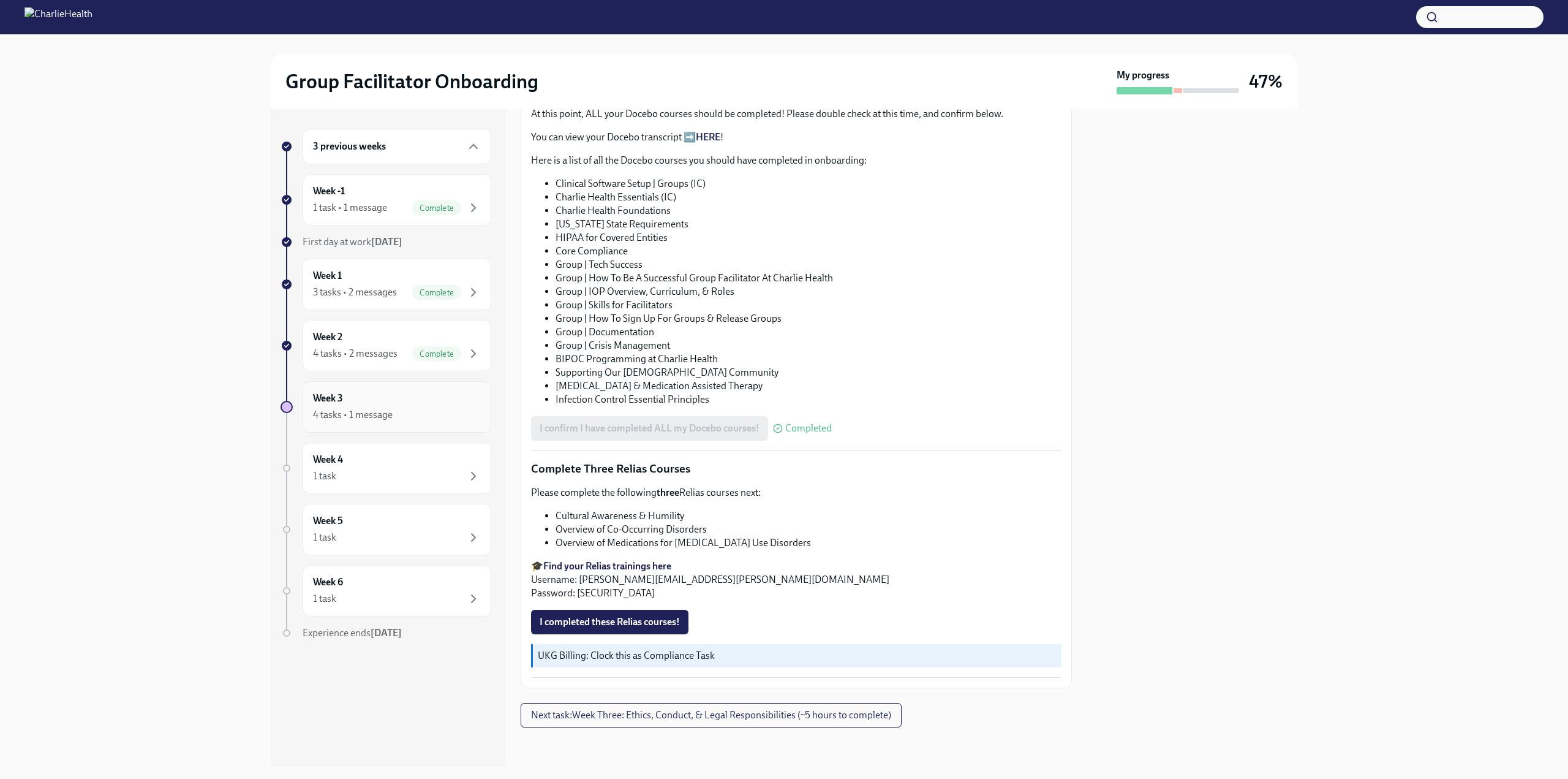
click at [376, 402] on div "Week 3 4 tasks • 1 message" at bounding box center [397, 407] width 168 height 31
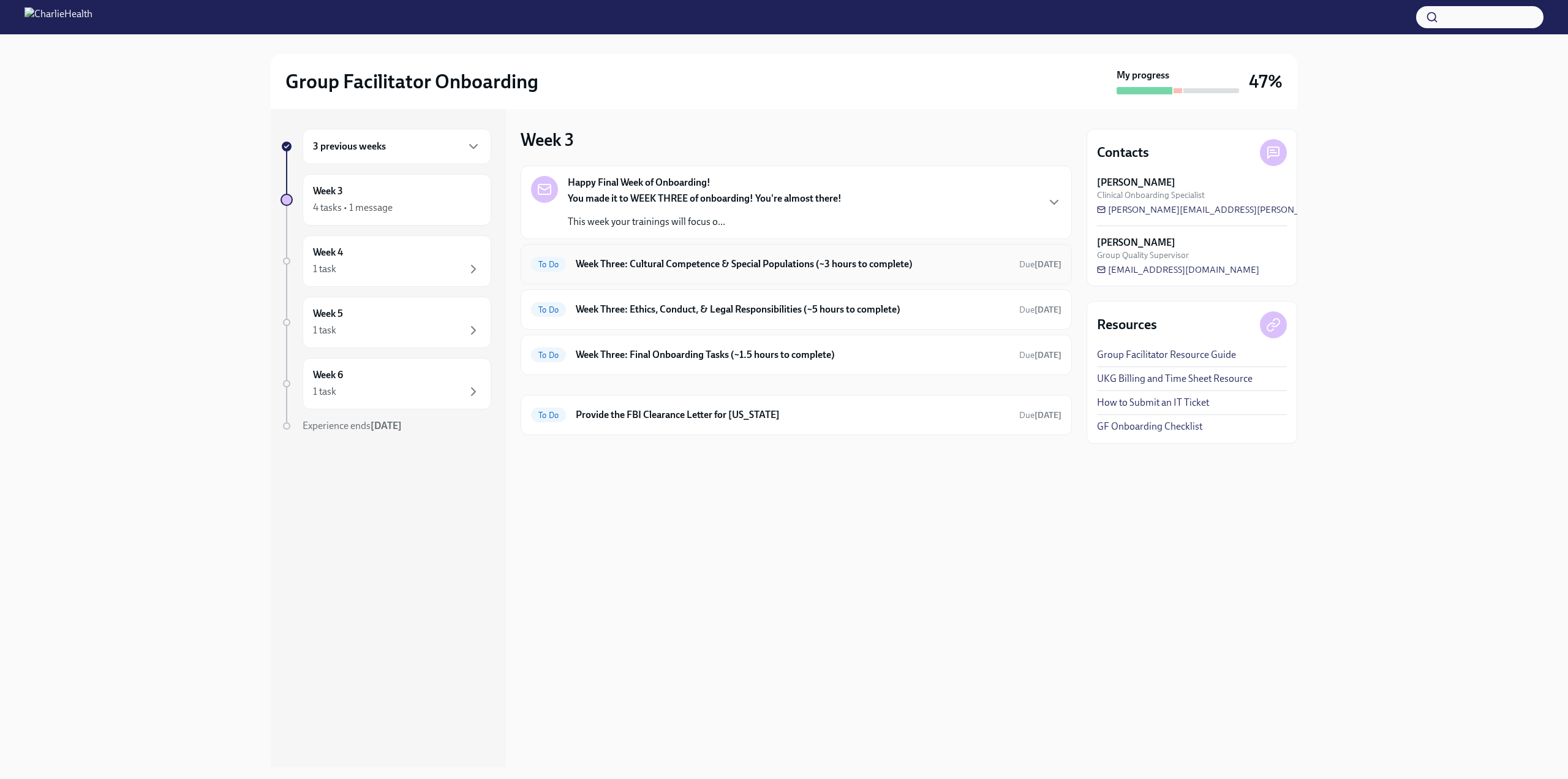
click at [787, 255] on div "To Do Week Three: Cultural Competence & Special Populations (~3 hours to comple…" at bounding box center [796, 264] width 530 height 20
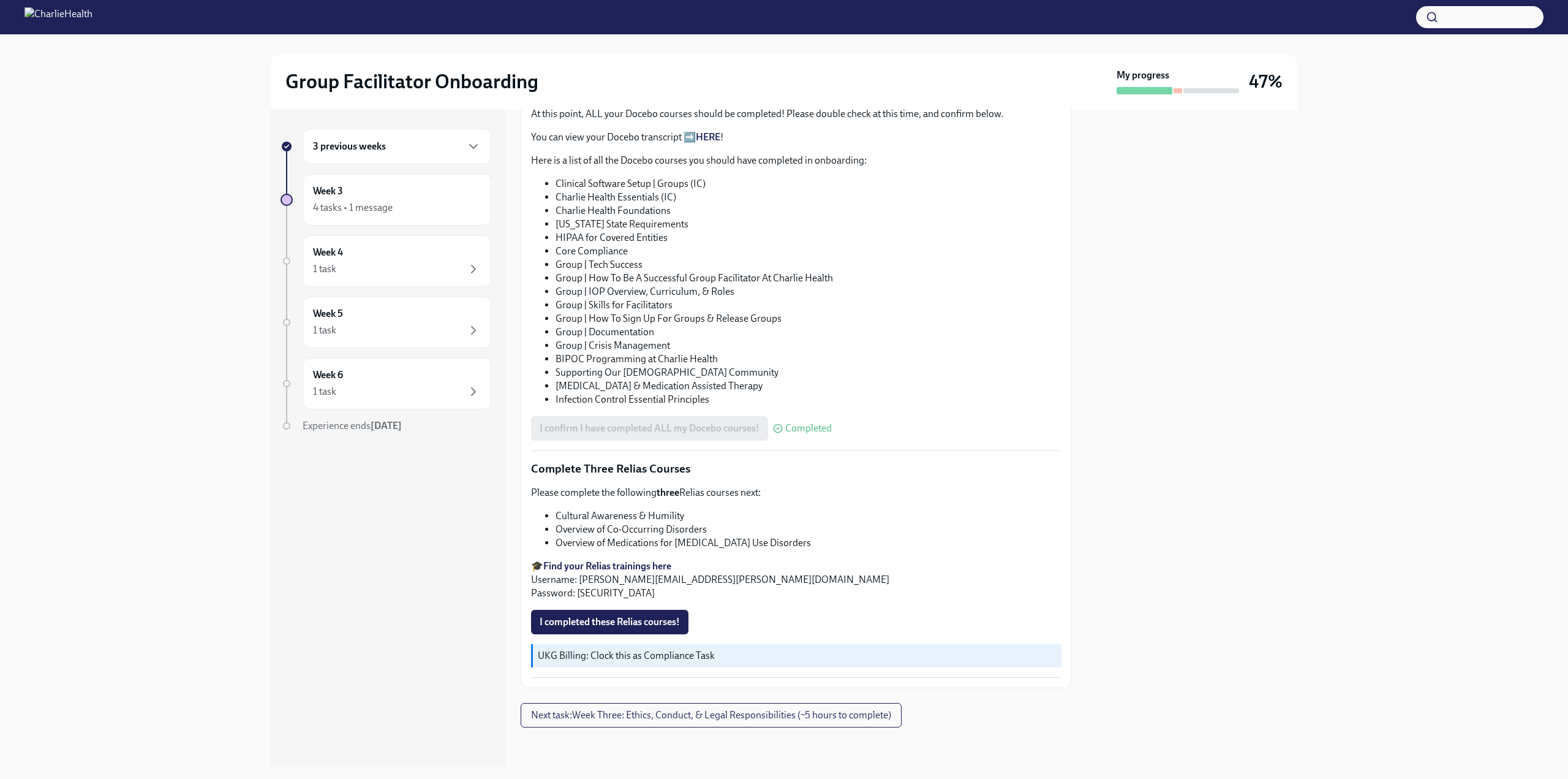
scroll to position [710, 0]
drag, startPoint x: 620, startPoint y: 626, endPoint x: 628, endPoint y: 625, distance: 8.1
click at [620, 626] on span "I completed these Relias courses!" at bounding box center [610, 622] width 140 height 12
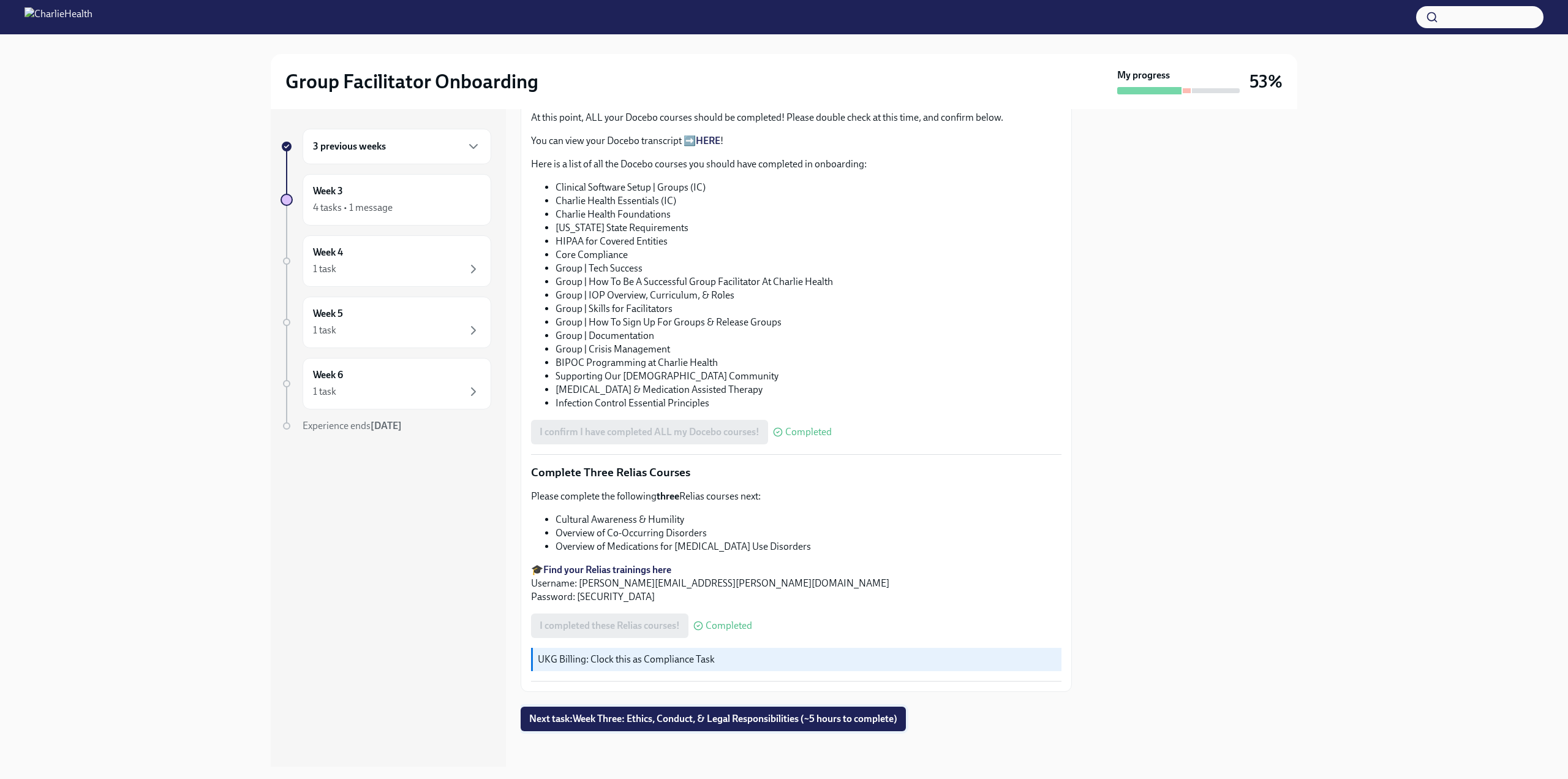
click at [838, 712] on span "Next task : Week Three: Ethics, Conduct, & Legal Responsibilities (~5 hours to …" at bounding box center [714, 719] width 368 height 12
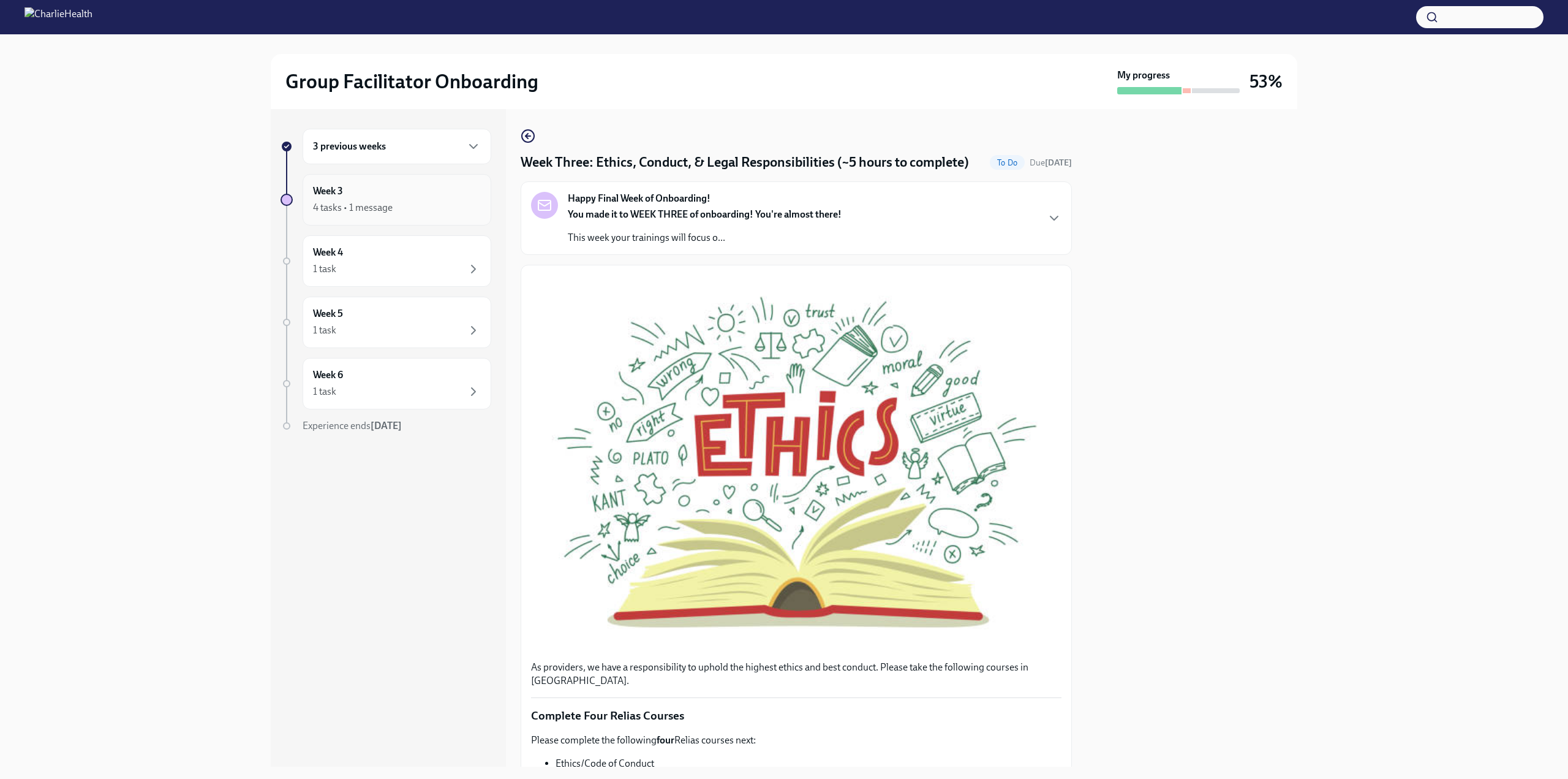
click at [389, 205] on div "4 tasks • 1 message" at bounding box center [353, 208] width 80 height 14
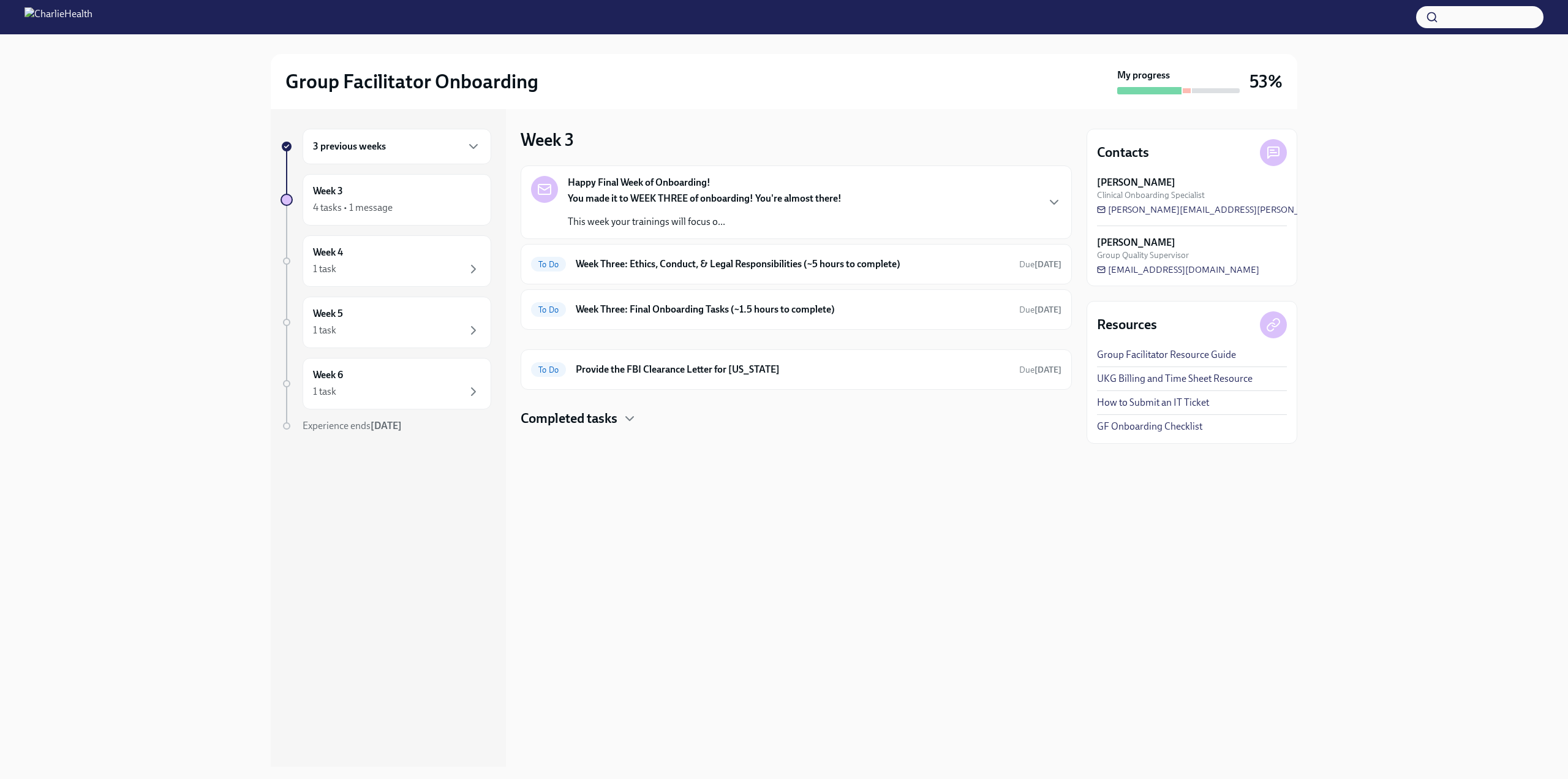
click at [622, 411] on div "Completed tasks" at bounding box center [796, 418] width 552 height 19
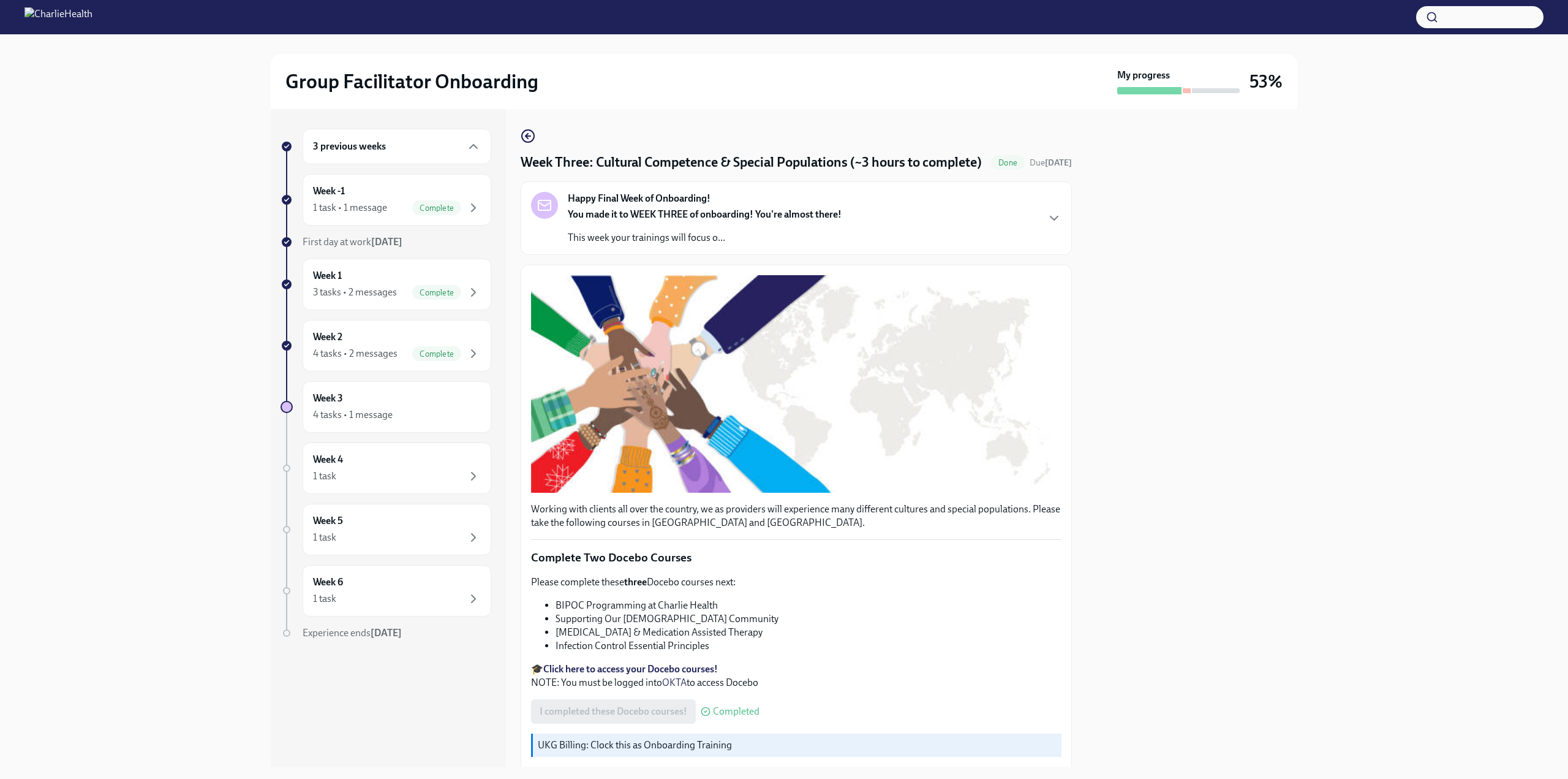
scroll to position [63, 0]
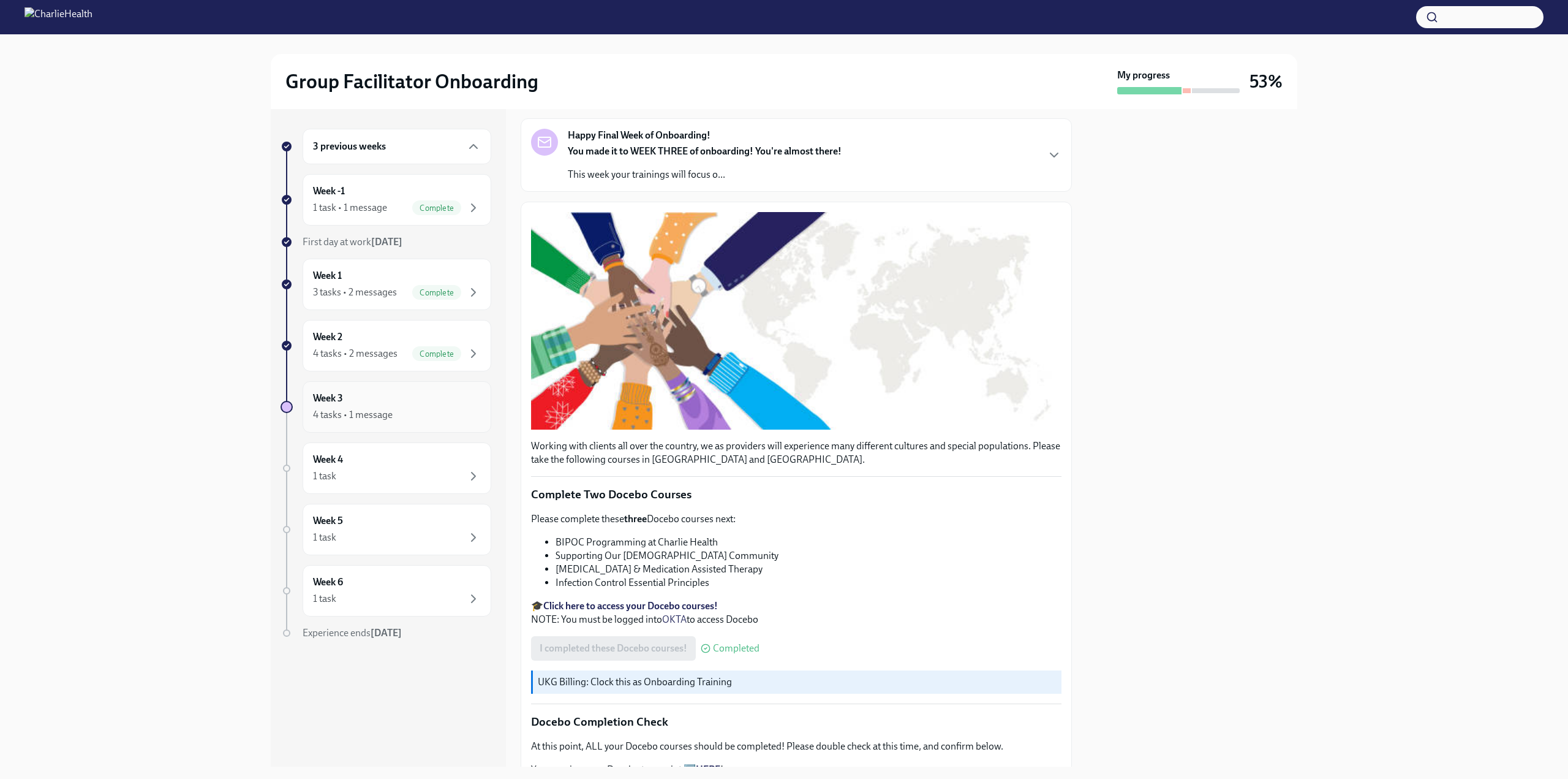
click at [390, 402] on div "Week 3 4 tasks • 1 message" at bounding box center [397, 407] width 168 height 31
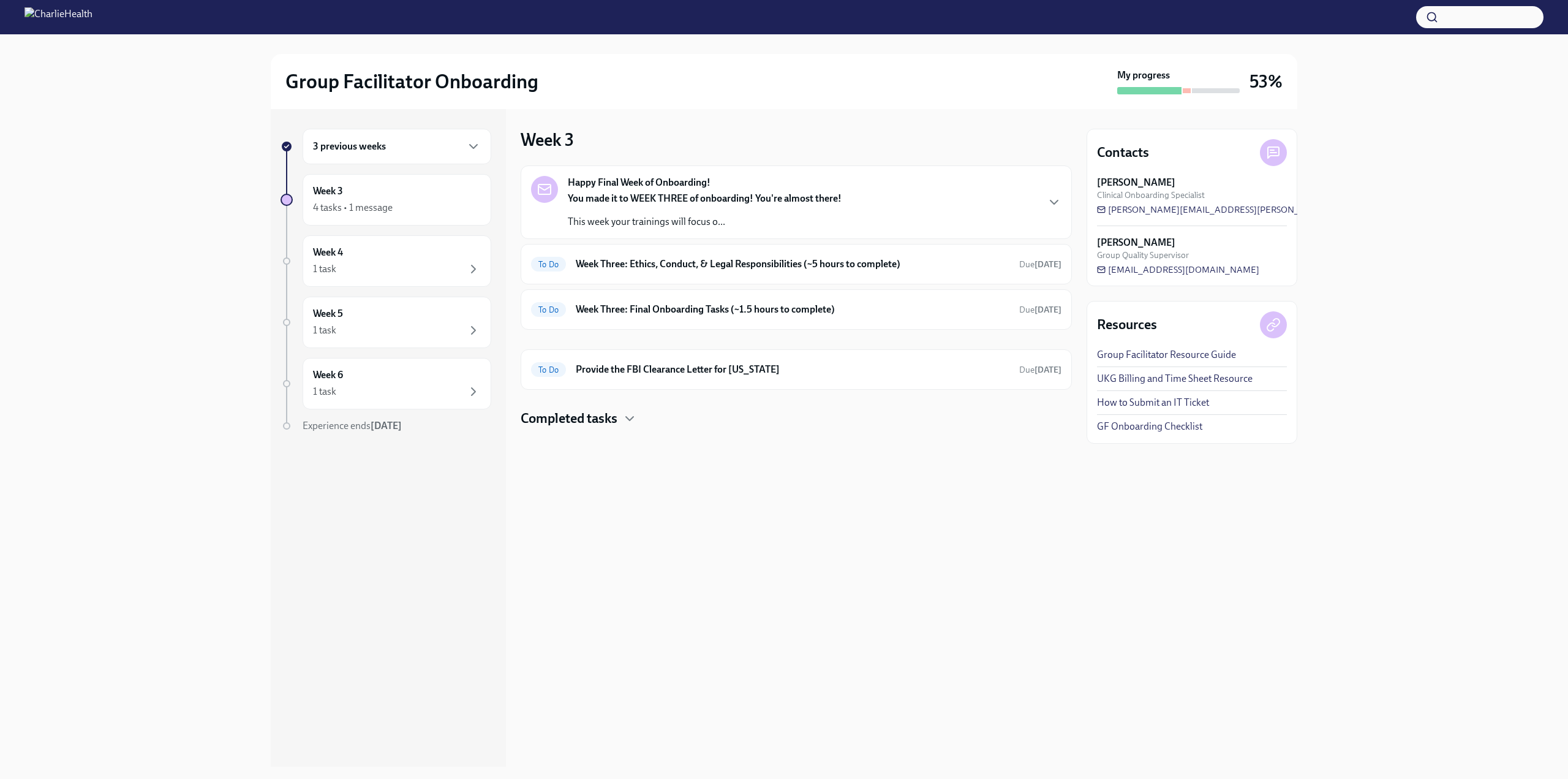
click at [598, 412] on h4 "Completed tasks" at bounding box center [569, 418] width 97 height 19
click at [679, 459] on h6 "Week Three: Cultural Competence & Special Populations (~3 hours to complete)" at bounding box center [818, 458] width 487 height 14
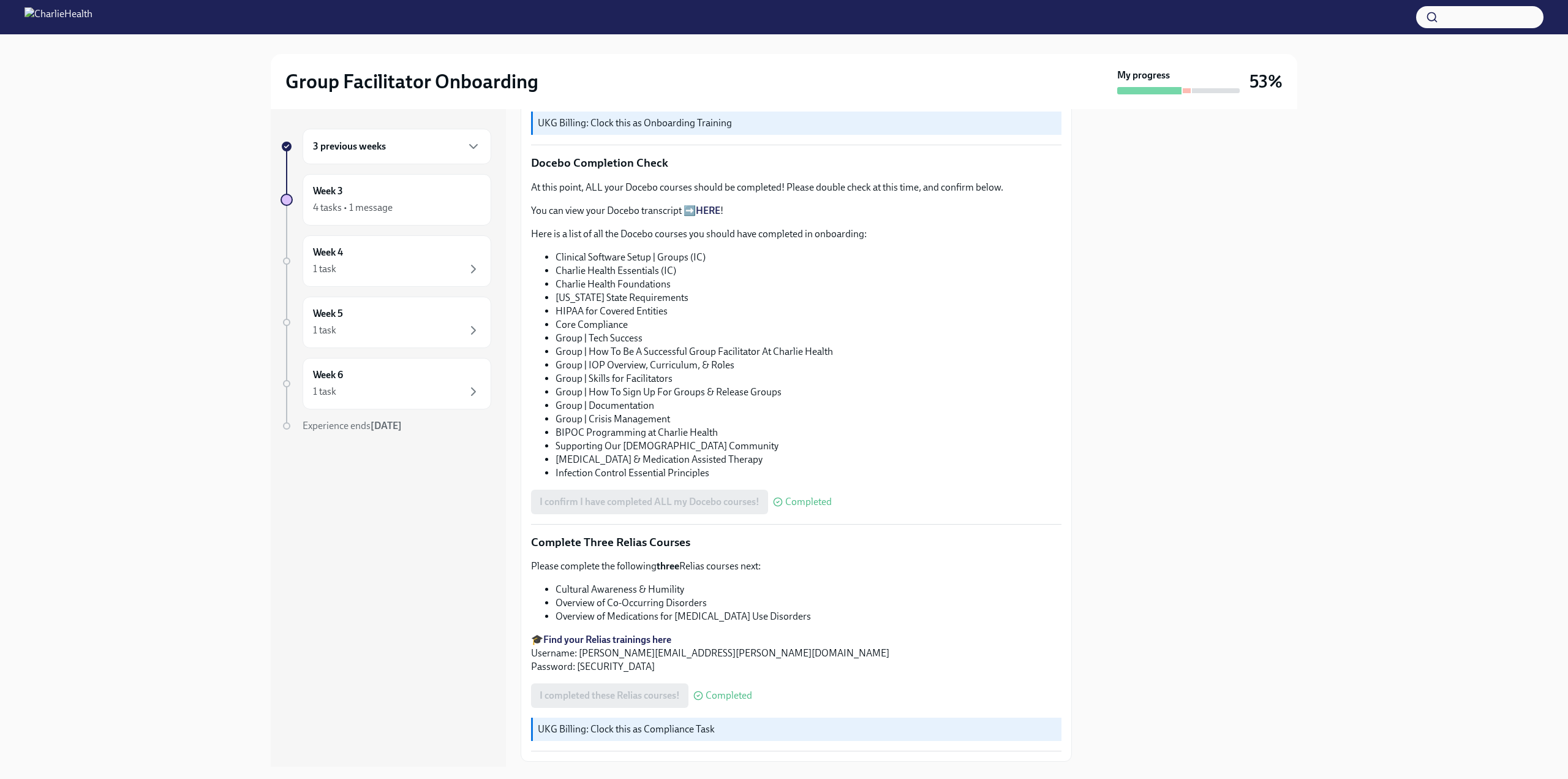
scroll to position [657, 0]
